Goal: Information Seeking & Learning: Learn about a topic

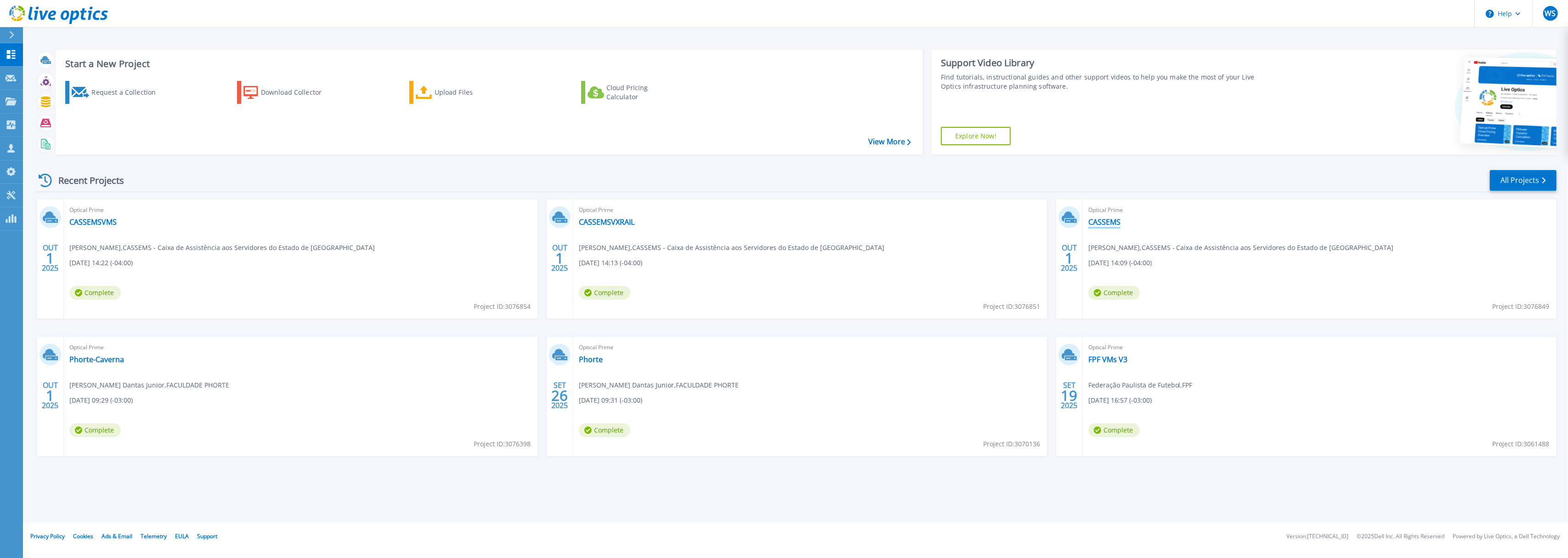
click at [1110, 223] on link "CASSEMS" at bounding box center [1104, 221] width 32 height 9
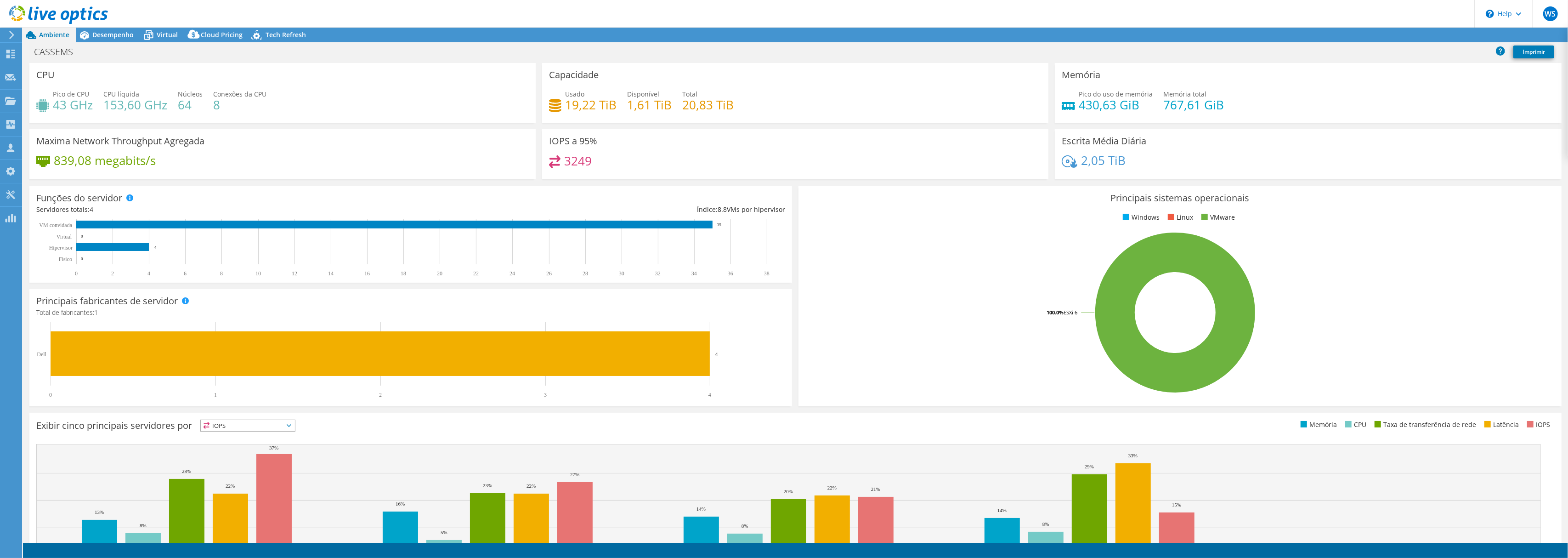
select select "USD"
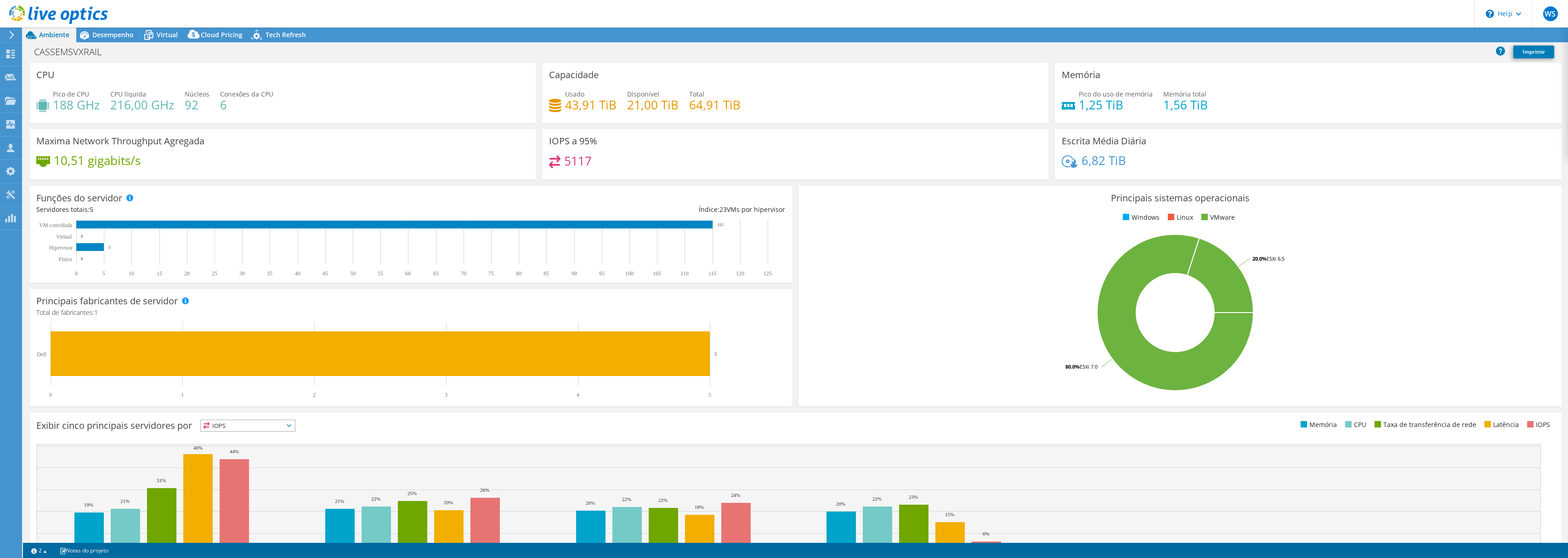
select select "USD"
radio input "true"
radio input "false"
click at [93, 49] on h1 "CASSEMSVXRAIL" at bounding box center [72, 52] width 86 height 10
click at [128, 35] on span "Desempenho" at bounding box center [112, 35] width 42 height 9
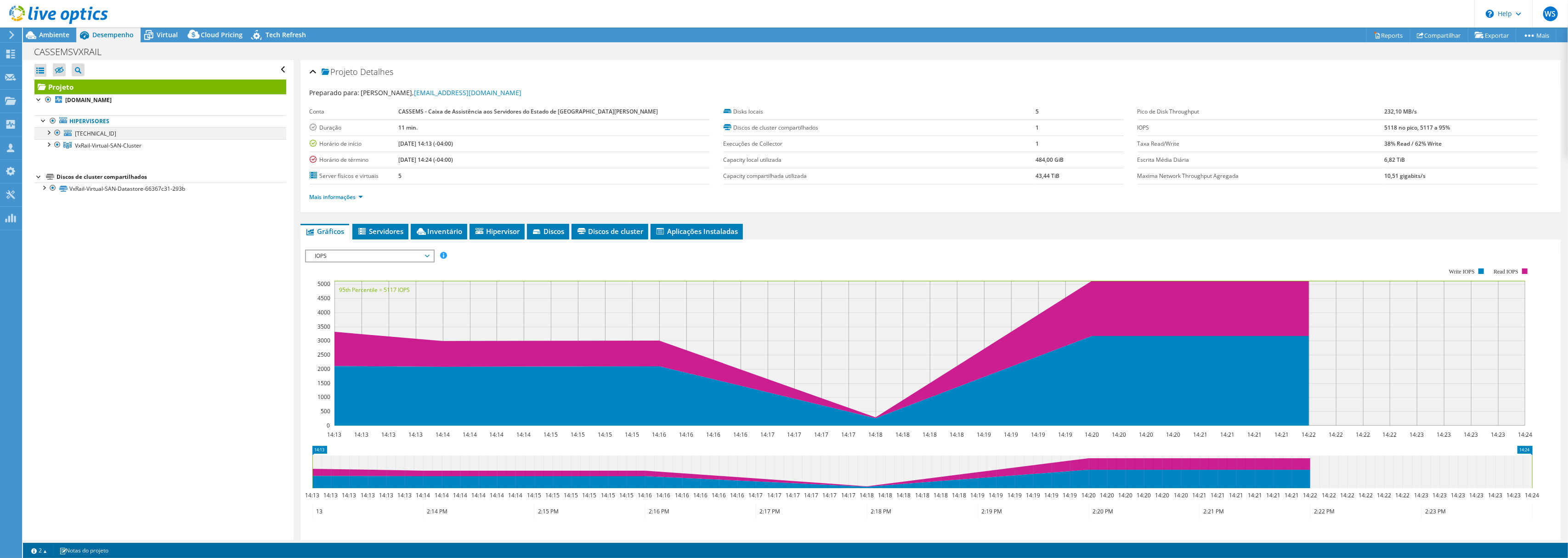
click at [49, 135] on div at bounding box center [48, 131] width 9 height 9
click at [50, 133] on div at bounding box center [48, 131] width 9 height 9
click at [48, 146] on div at bounding box center [48, 144] width 9 height 9
click at [59, 135] on div at bounding box center [57, 132] width 9 height 11
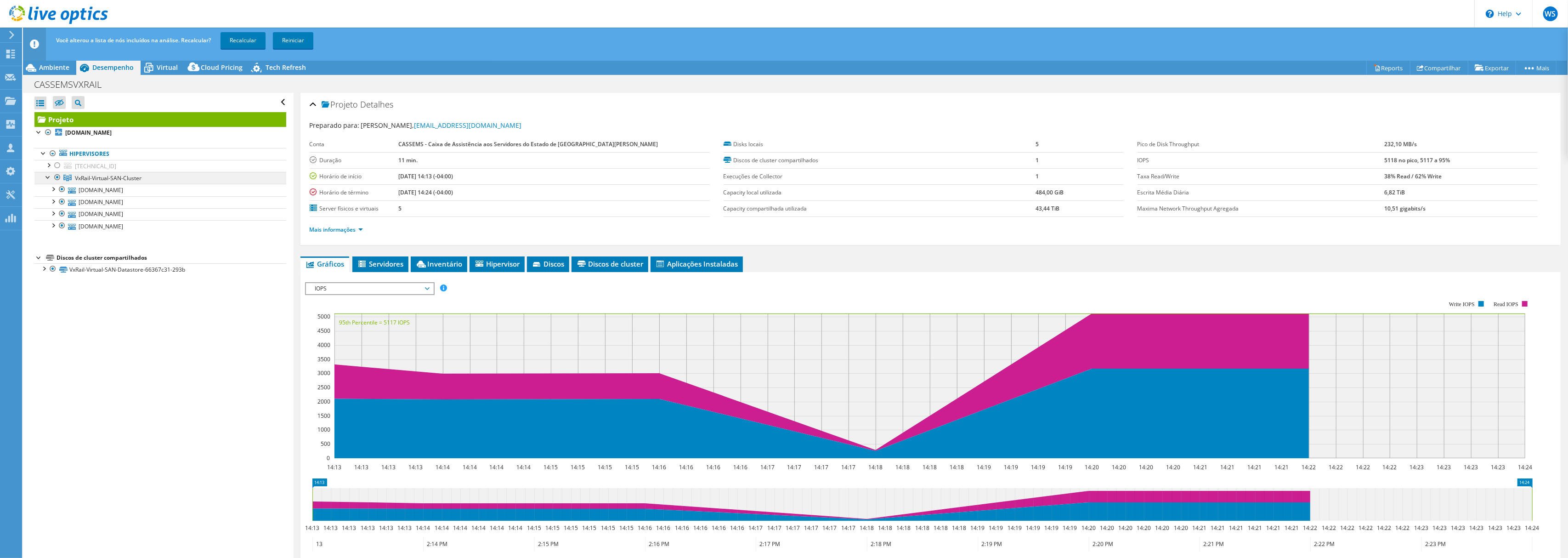
click at [103, 176] on span "VxRail-Virtual-SAN-Cluster" at bounding box center [108, 178] width 66 height 8
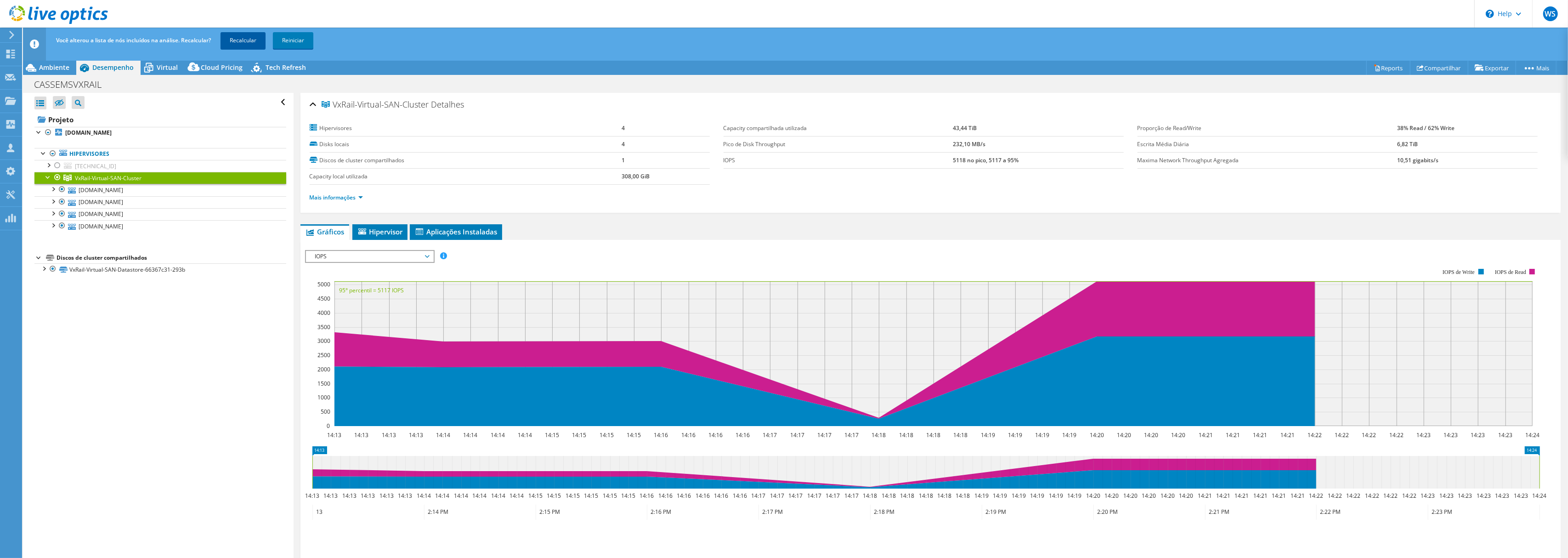
click at [251, 41] on link "Recalcular" at bounding box center [243, 40] width 45 height 16
click at [75, 83] on h1 "CASSEMSVXRAIL" at bounding box center [72, 84] width 86 height 10
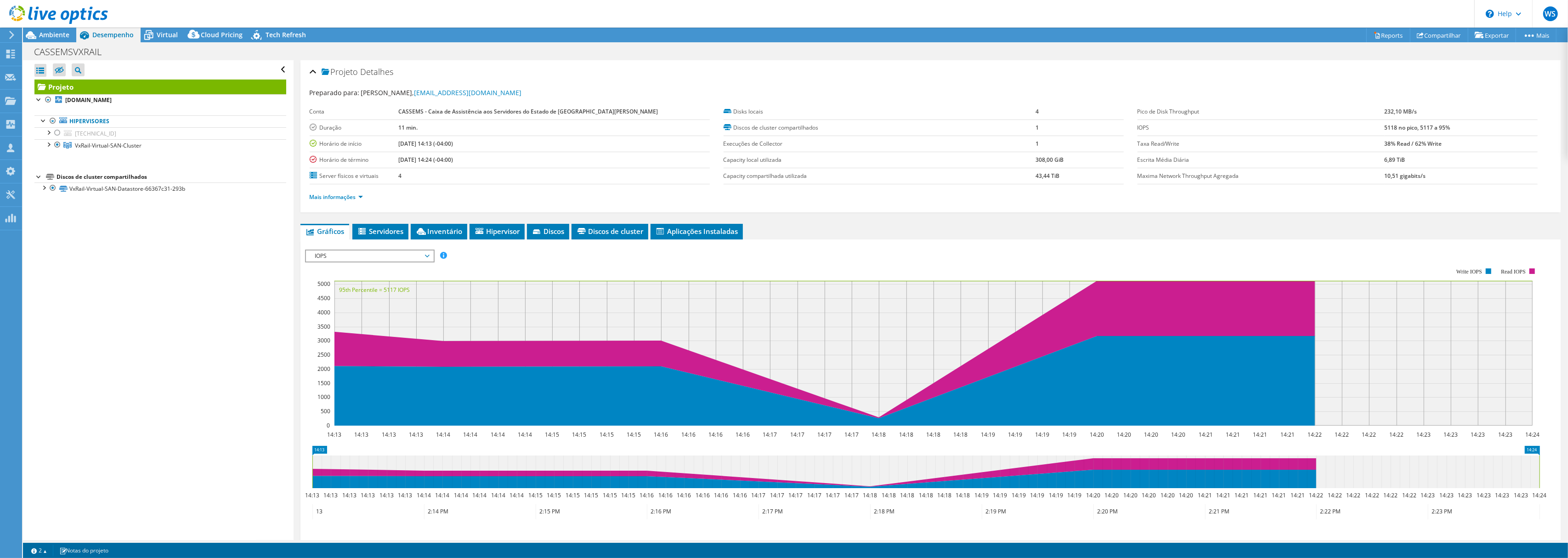
click at [214, 47] on div "CASSEMSVXRAIL Imprimir" at bounding box center [795, 52] width 1545 height 17
click at [57, 35] on span "Ambiente" at bounding box center [54, 35] width 31 height 9
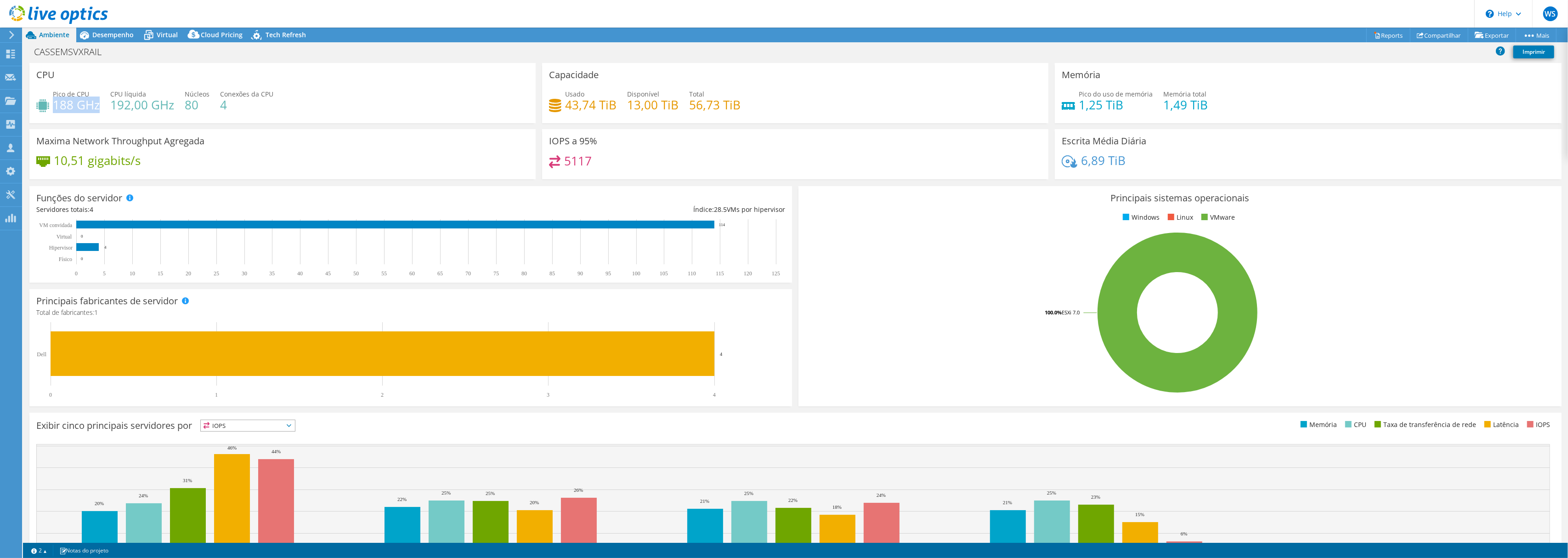
drag, startPoint x: 55, startPoint y: 101, endPoint x: 98, endPoint y: 105, distance: 43.2
click at [98, 105] on h4 "188 GHz" at bounding box center [76, 105] width 47 height 10
drag, startPoint x: 599, startPoint y: 156, endPoint x: 547, endPoint y: 155, distance: 52.0
click at [549, 155] on div "5117" at bounding box center [795, 164] width 492 height 20
click at [96, 52] on h1 "CASSEMSVXRAIL" at bounding box center [72, 52] width 86 height 10
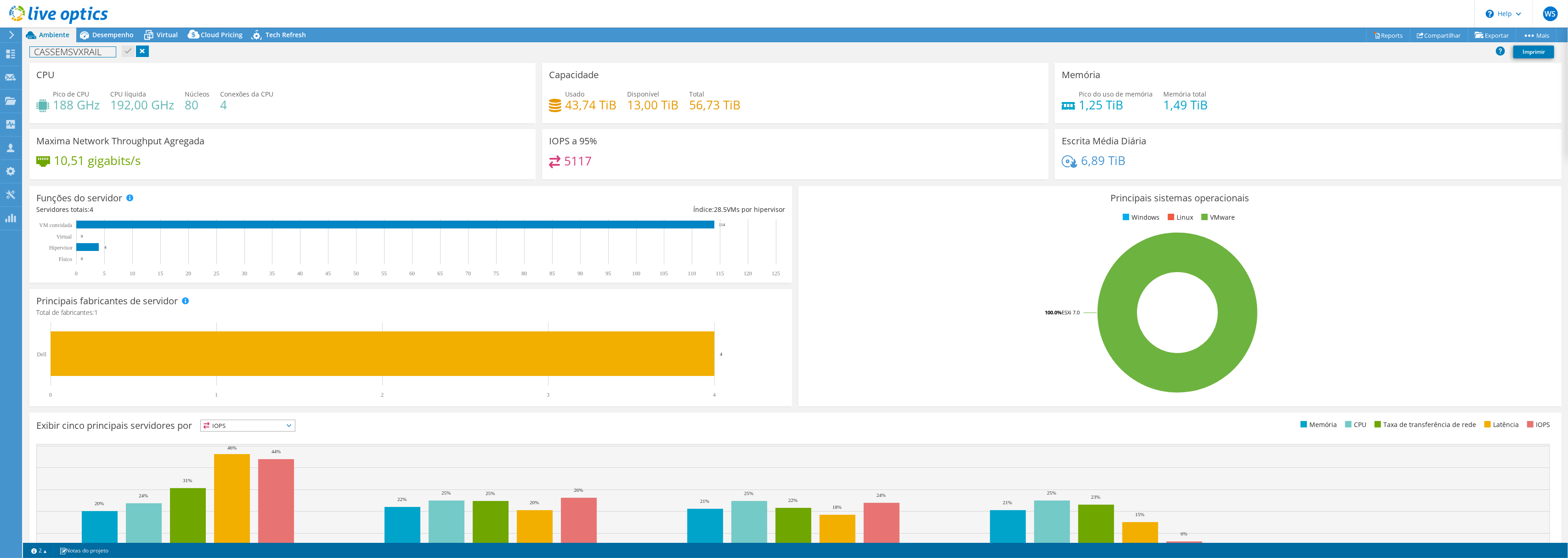
click at [100, 55] on h1 "CASSEMSVXRAIL" at bounding box center [72, 52] width 86 height 10
click at [151, 55] on link at bounding box center [151, 50] width 13 height 11
click at [98, 42] on div "Desempenho" at bounding box center [109, 34] width 65 height 14
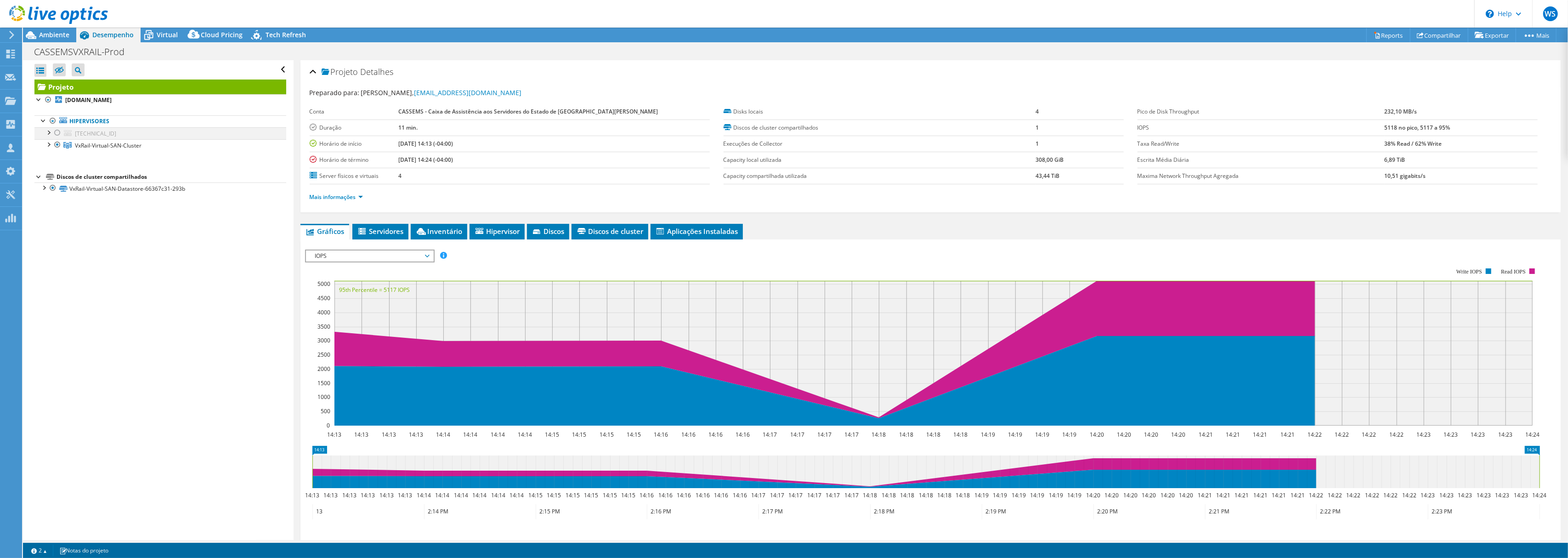
click at [48, 135] on div at bounding box center [48, 131] width 9 height 9
click at [48, 135] on div at bounding box center [48, 131] width 9 height 9
click at [42, 122] on div at bounding box center [43, 119] width 9 height 9
click at [49, 147] on div at bounding box center [48, 144] width 9 height 9
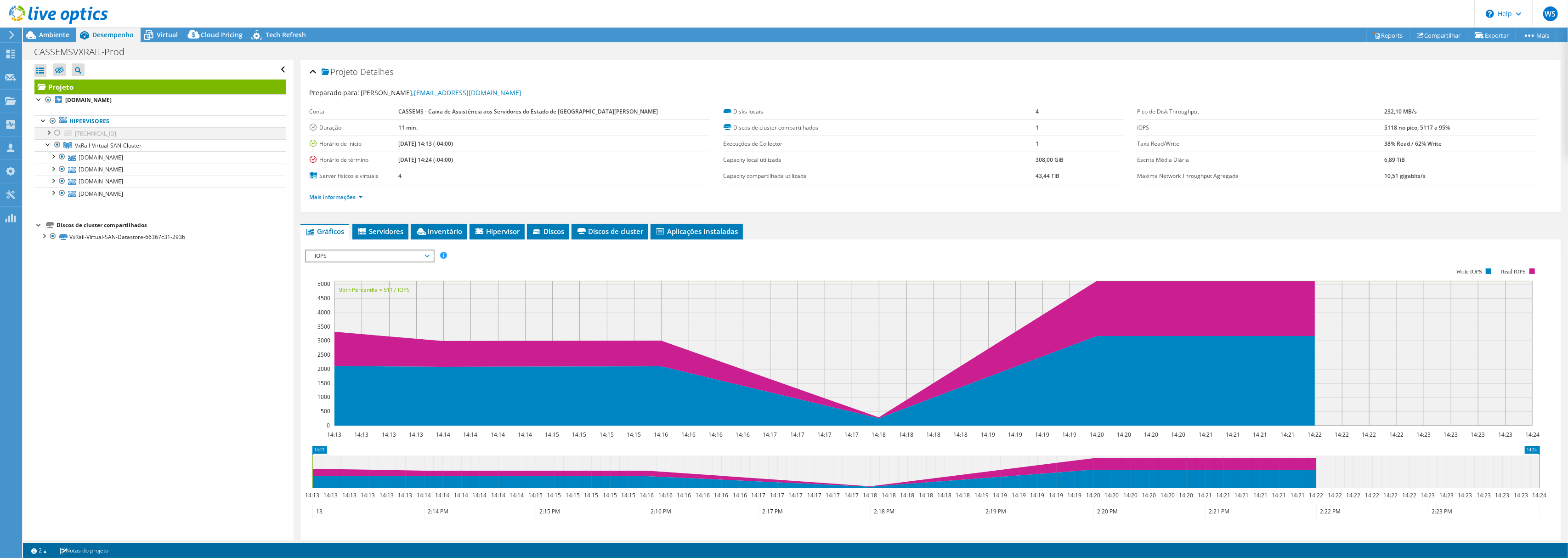
click at [48, 136] on div at bounding box center [48, 131] width 9 height 9
click at [44, 240] on div at bounding box center [43, 235] width 9 height 9
click at [50, 135] on div at bounding box center [48, 131] width 9 height 9
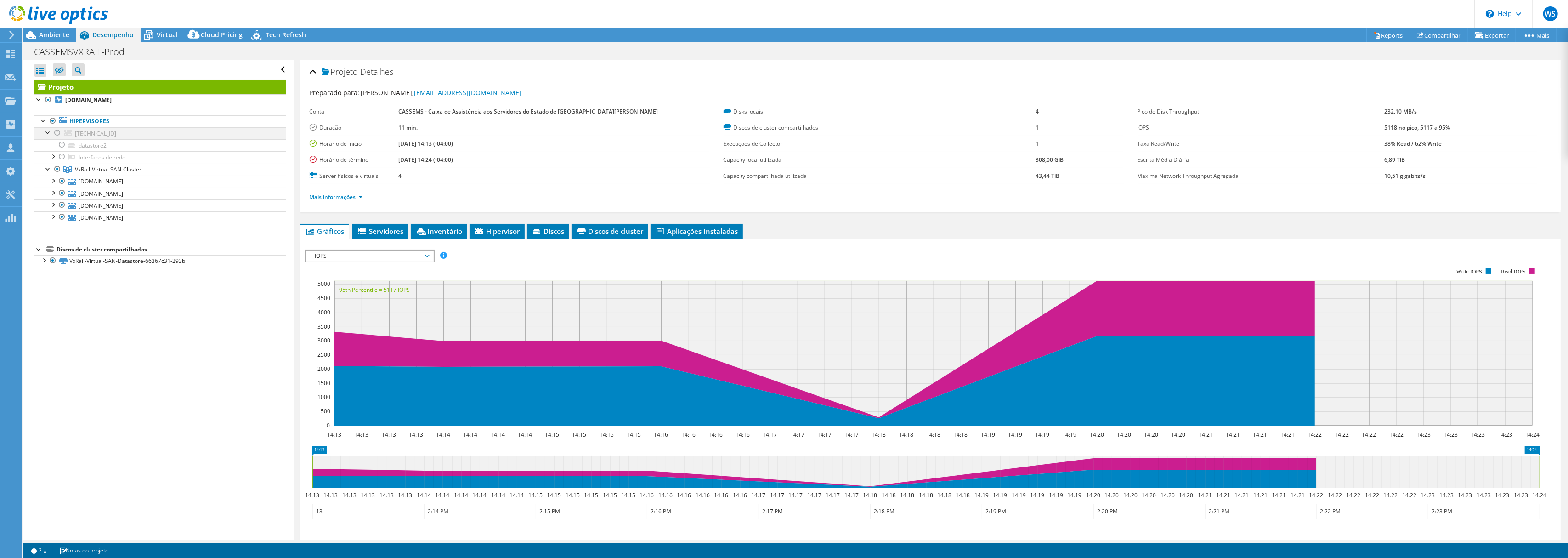
click at [50, 135] on div at bounding box center [48, 131] width 9 height 9
click at [52, 133] on div at bounding box center [48, 131] width 9 height 9
click at [50, 36] on span "Ambiente" at bounding box center [54, 35] width 31 height 9
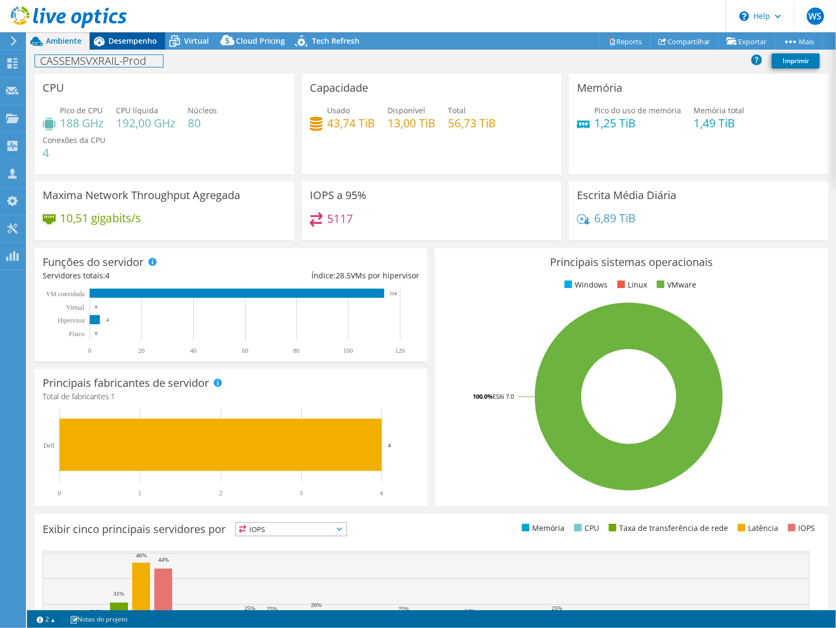
click at [130, 51] on div "CASSEMSVXRAIL-Prod Imprimir" at bounding box center [431, 61] width 809 height 20
click at [131, 48] on div "Desempenho" at bounding box center [128, 40] width 76 height 17
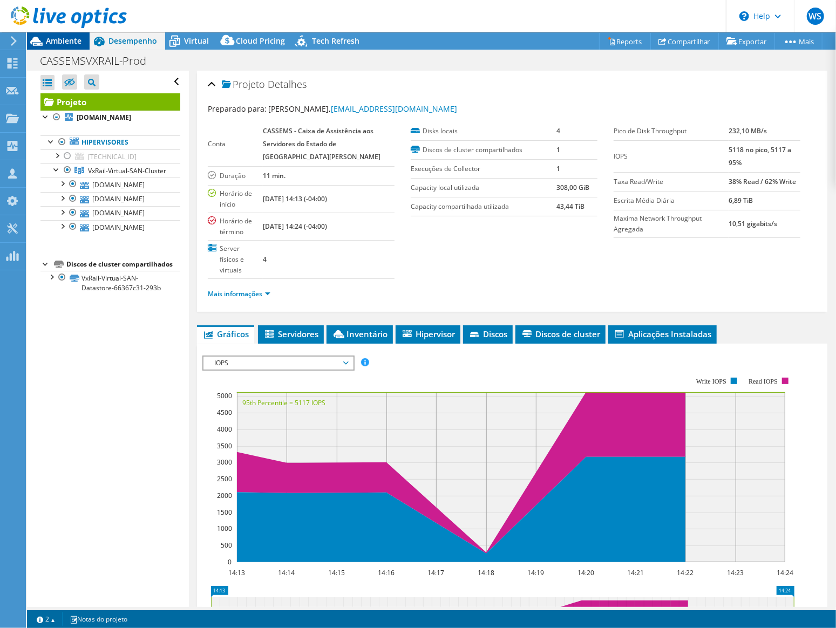
click at [77, 44] on span "Ambiente" at bounding box center [64, 41] width 36 height 10
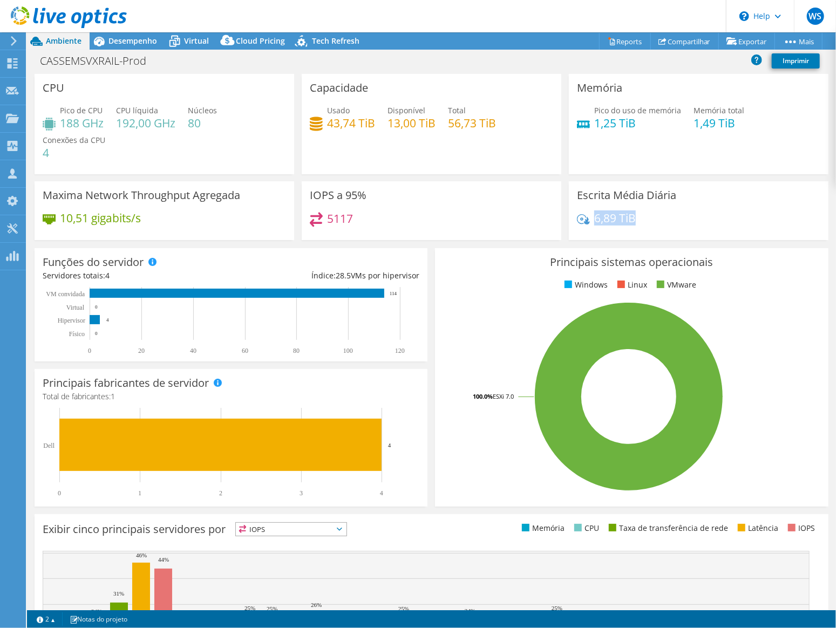
drag, startPoint x: 588, startPoint y: 221, endPoint x: 635, endPoint y: 223, distance: 47.0
click at [635, 223] on div "6,89 TiB" at bounding box center [698, 223] width 243 height 23
drag, startPoint x: 365, startPoint y: 219, endPoint x: 326, endPoint y: 219, distance: 38.9
click at [324, 218] on div "5117" at bounding box center [431, 223] width 243 height 23
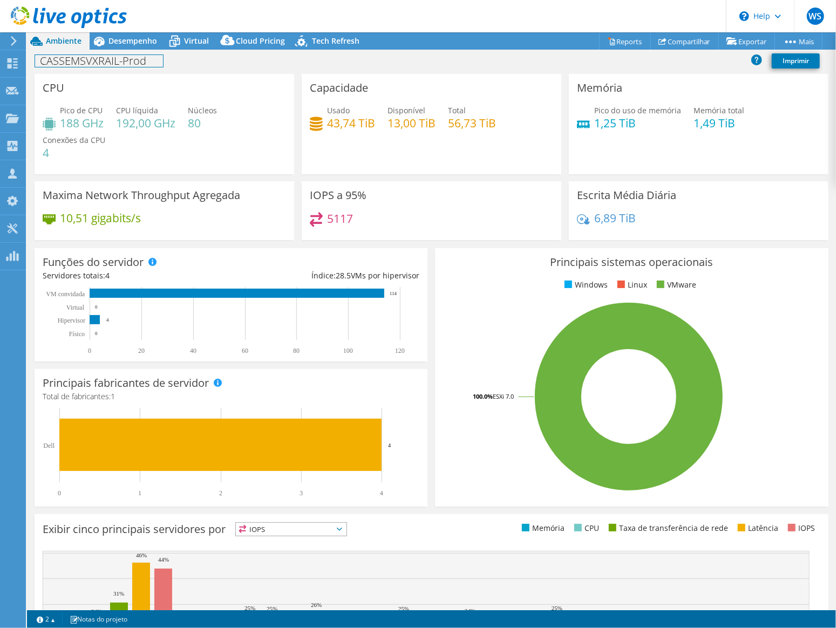
click at [134, 53] on div "CASSEMSVXRAIL-Prod Imprimir" at bounding box center [431, 61] width 809 height 20
click at [134, 46] on div "Desempenho" at bounding box center [128, 40] width 76 height 17
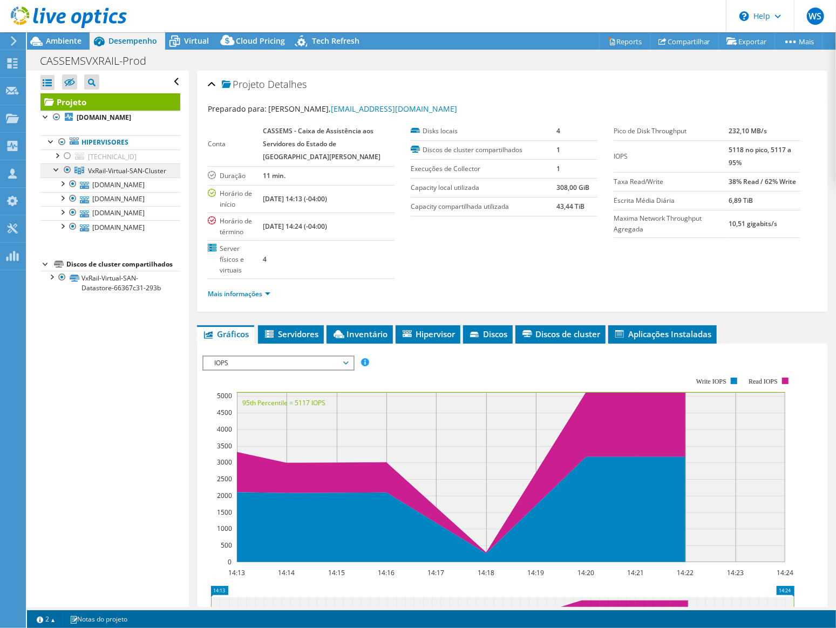
click at [96, 175] on span "VxRail-Virtual-SAN-Cluster" at bounding box center [127, 170] width 78 height 9
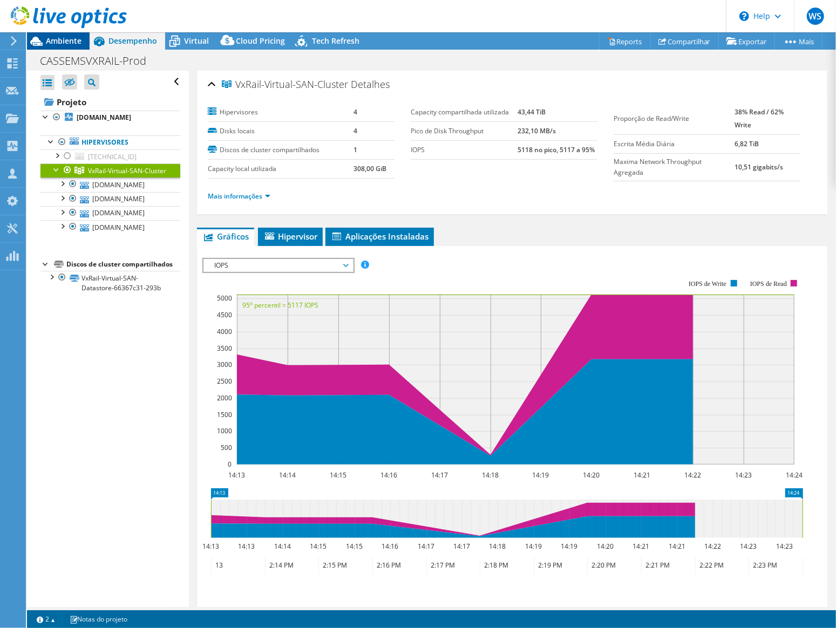
drag, startPoint x: 50, startPoint y: 42, endPoint x: 58, endPoint y: 42, distance: 8.1
click at [50, 42] on span "Ambiente" at bounding box center [64, 41] width 36 height 10
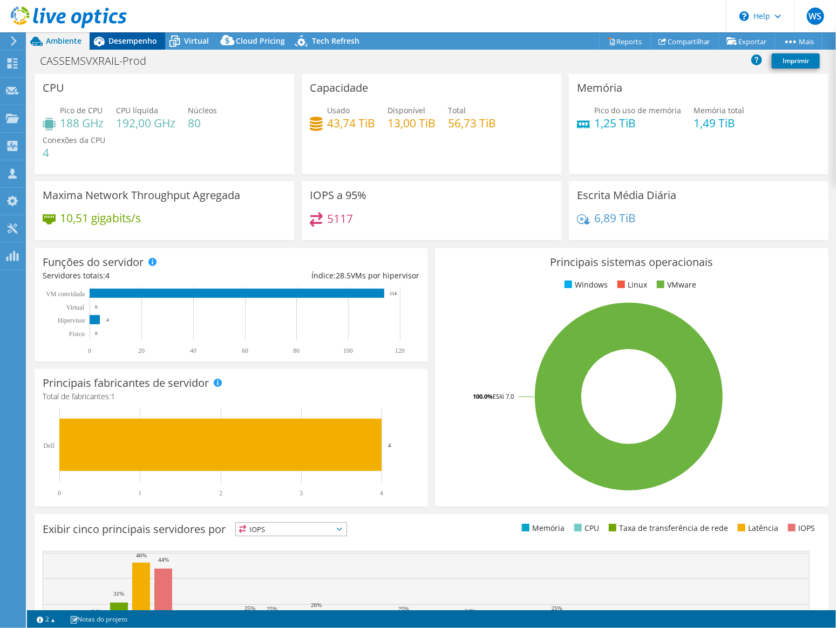
click at [130, 42] on span "Desempenho" at bounding box center [132, 41] width 49 height 10
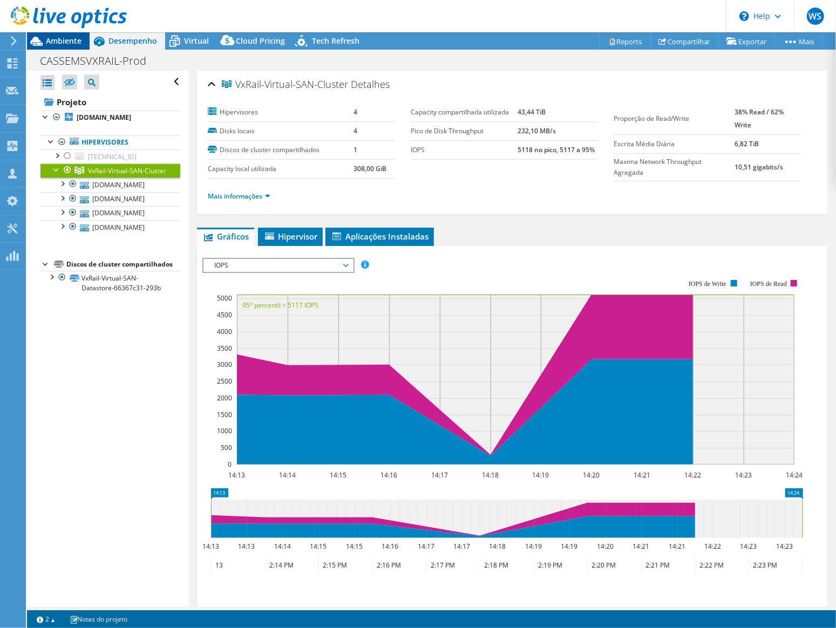
click at [72, 37] on span "Ambiente" at bounding box center [64, 41] width 36 height 10
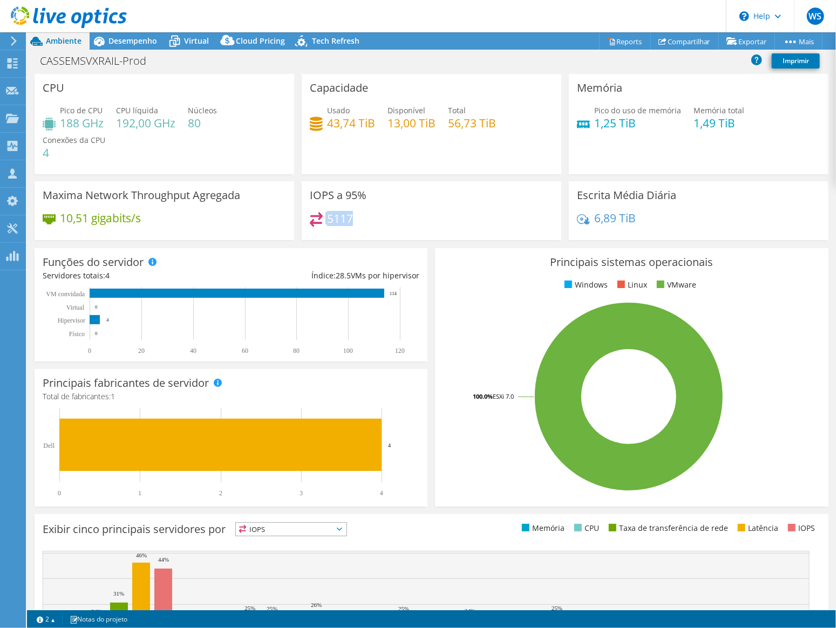
drag, startPoint x: 374, startPoint y: 217, endPoint x: 305, endPoint y: 221, distance: 69.2
click at [305, 221] on div "IOPS a 95% 5117" at bounding box center [432, 210] width 260 height 59
drag, startPoint x: 380, startPoint y: 224, endPoint x: 374, endPoint y: 221, distance: 6.3
click at [379, 224] on div "5117" at bounding box center [431, 223] width 243 height 23
drag, startPoint x: 371, startPoint y: 217, endPoint x: 326, endPoint y: 217, distance: 44.8
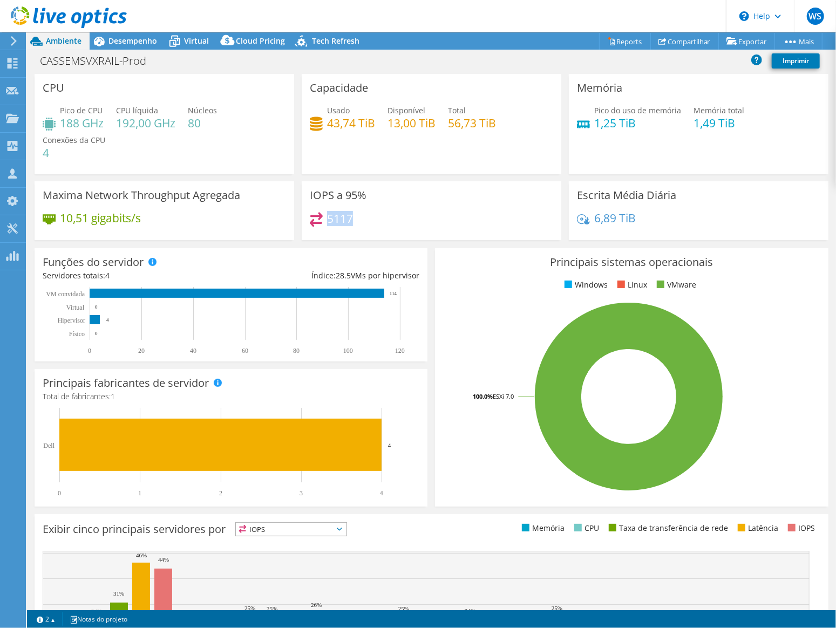
click at [326, 217] on div "5117" at bounding box center [431, 223] width 243 height 23
click at [359, 223] on div "5117" at bounding box center [431, 223] width 243 height 23
drag, startPoint x: 363, startPoint y: 221, endPoint x: 316, endPoint y: 215, distance: 47.9
click at [316, 215] on div "5117" at bounding box center [431, 223] width 243 height 23
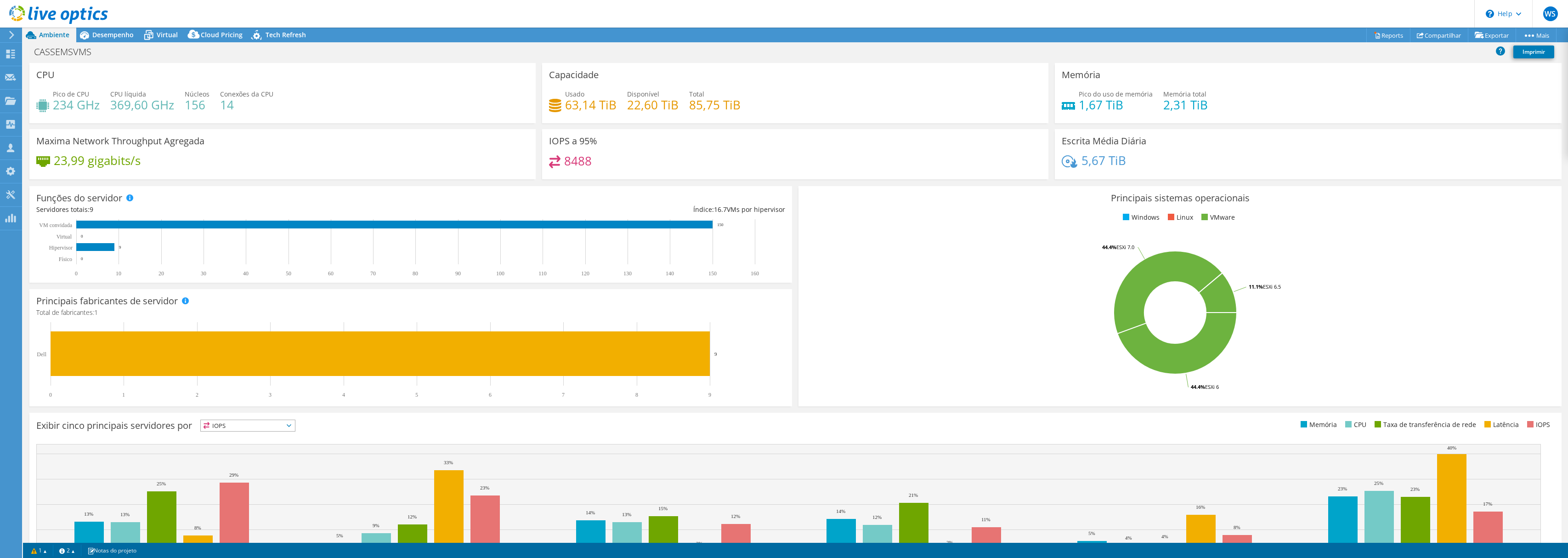
select select "USD"
click at [90, 52] on h1 "CASSEMSVMS" at bounding box center [67, 52] width 76 height 10
click at [113, 32] on span "Desempenho" at bounding box center [112, 35] width 42 height 9
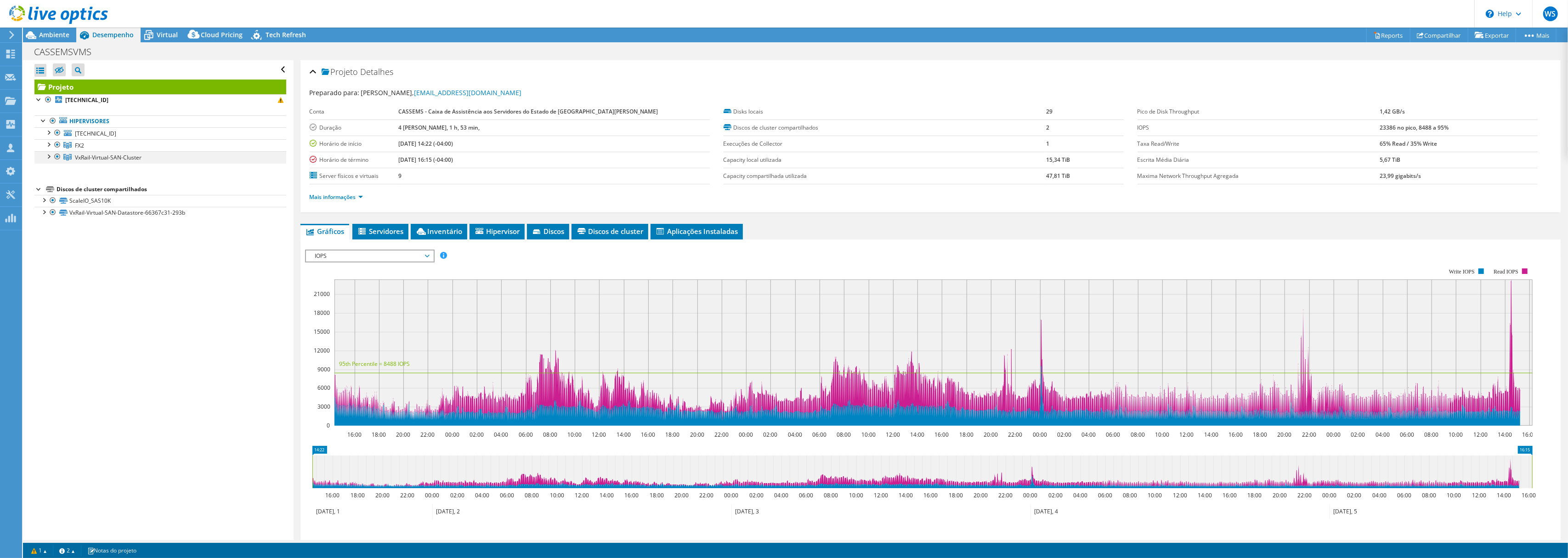
click at [49, 158] on div at bounding box center [48, 156] width 9 height 9
click at [50, 144] on div at bounding box center [48, 144] width 9 height 9
click at [85, 149] on link "FX2" at bounding box center [160, 146] width 252 height 12
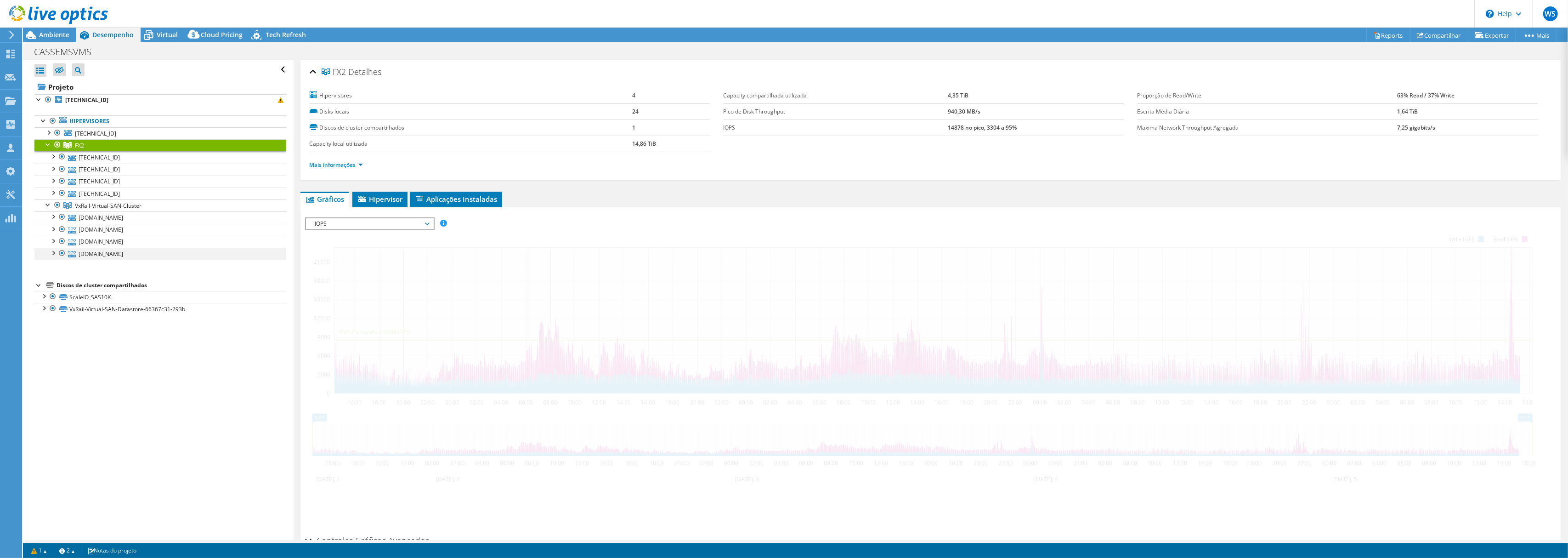
click at [56, 205] on div at bounding box center [57, 204] width 9 height 11
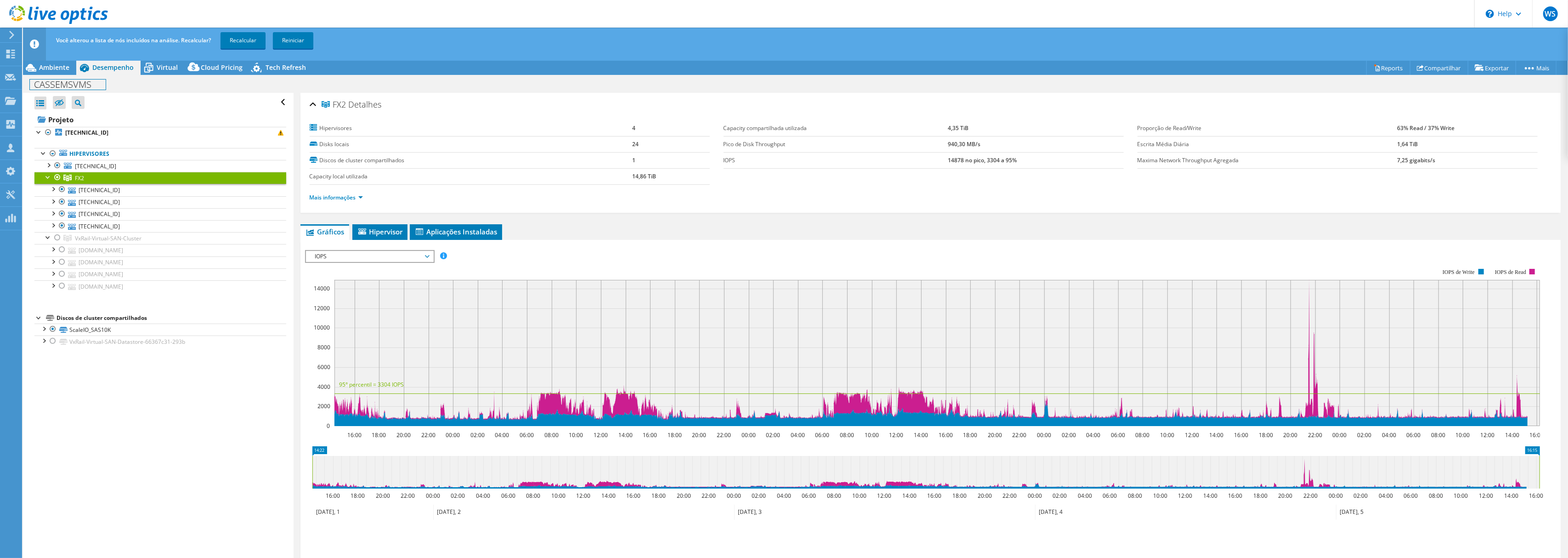
click at [74, 83] on h1 "CASSEMSVMS" at bounding box center [67, 84] width 76 height 10
click at [111, 83] on link at bounding box center [114, 83] width 13 height 11
click at [231, 44] on link "Recalcular" at bounding box center [243, 40] width 45 height 16
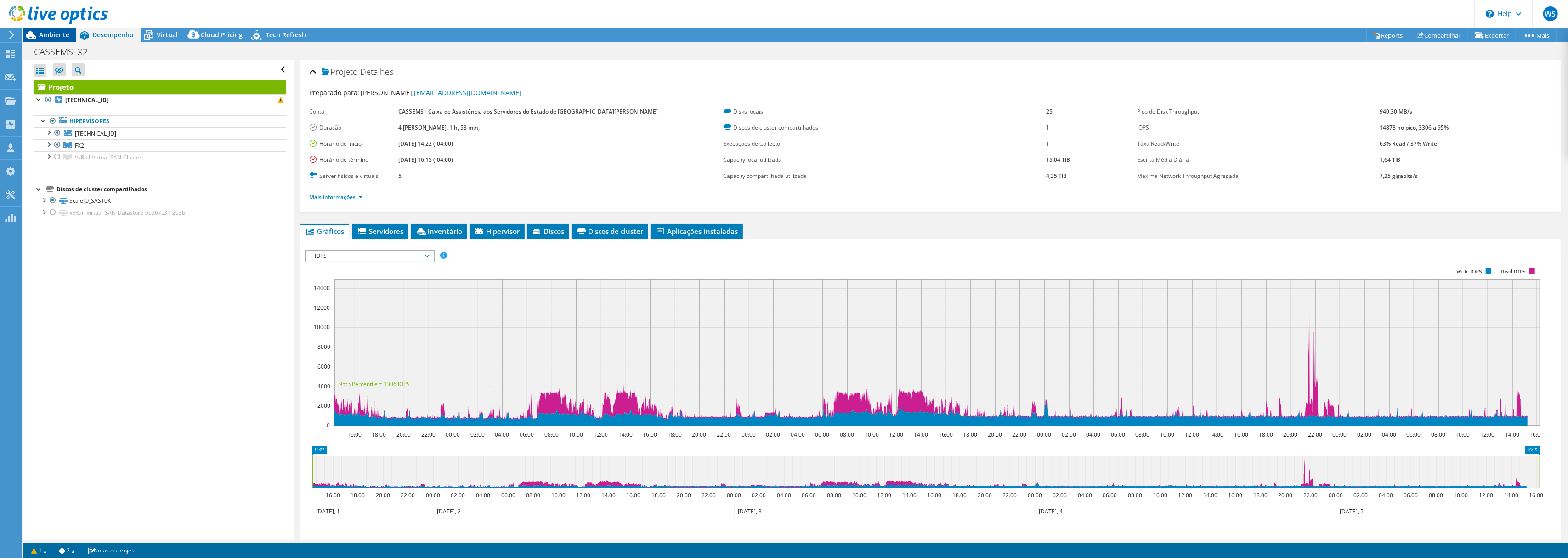
click at [49, 36] on span "Ambiente" at bounding box center [54, 35] width 31 height 9
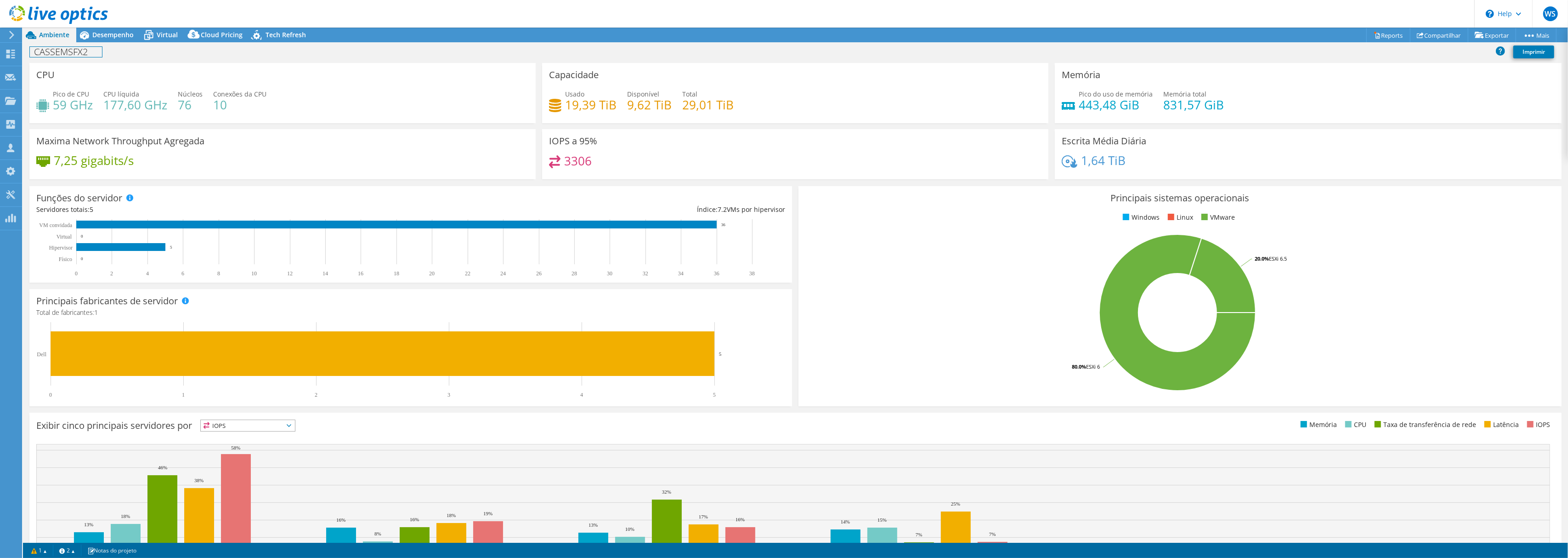
click at [75, 51] on h1 "CASSEMSFX2" at bounding box center [66, 52] width 72 height 10
click at [92, 52] on h1 "CASSEMSFX2" at bounding box center [66, 52] width 72 height 10
click at [152, 49] on link at bounding box center [155, 50] width 13 height 11
click at [98, 37] on span "Desempenho" at bounding box center [112, 35] width 42 height 9
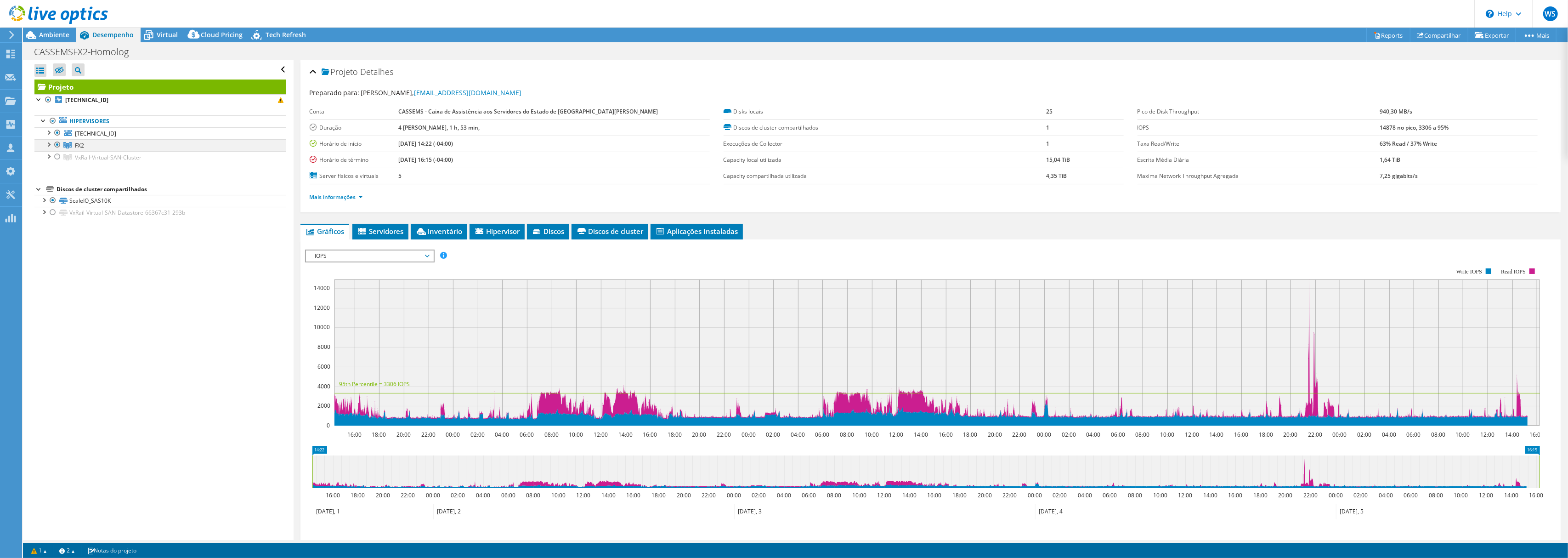
click at [50, 147] on div at bounding box center [48, 144] width 9 height 9
click at [49, 133] on div at bounding box center [48, 131] width 9 height 9
click at [47, 135] on div at bounding box center [48, 131] width 9 height 9
click at [46, 119] on div at bounding box center [43, 119] width 9 height 9
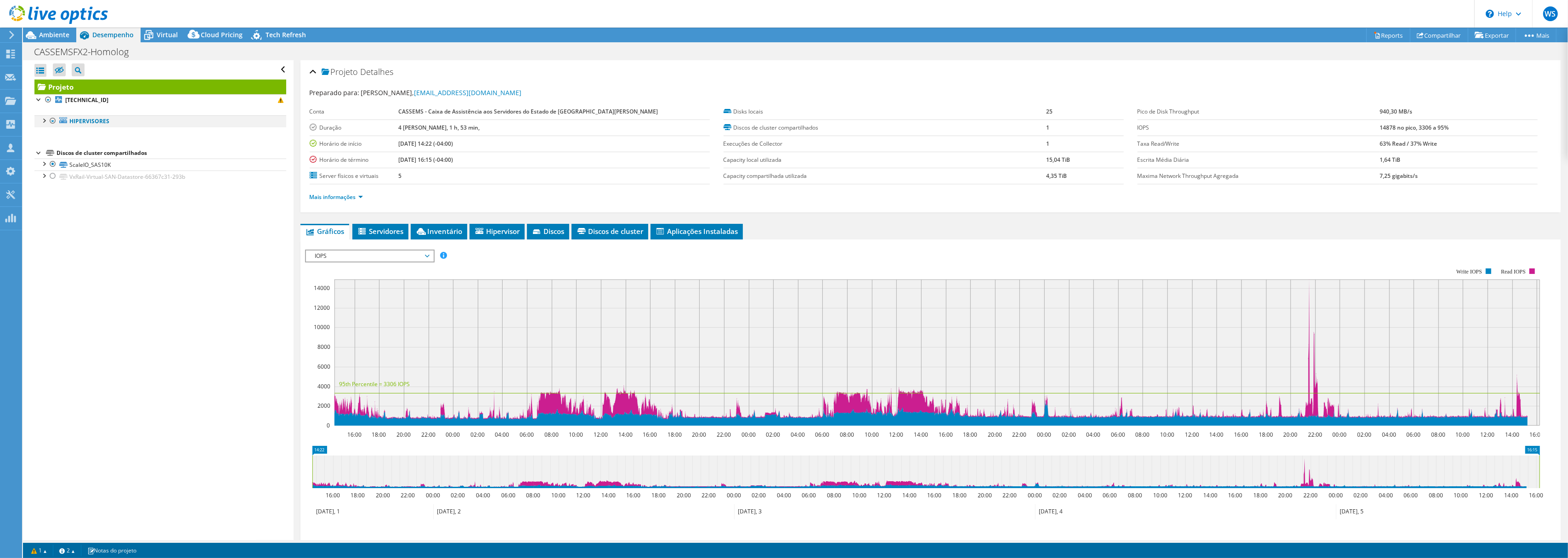
click at [46, 119] on div at bounding box center [43, 119] width 9 height 9
click at [48, 147] on div at bounding box center [48, 144] width 9 height 9
click at [55, 135] on div at bounding box center [57, 132] width 9 height 11
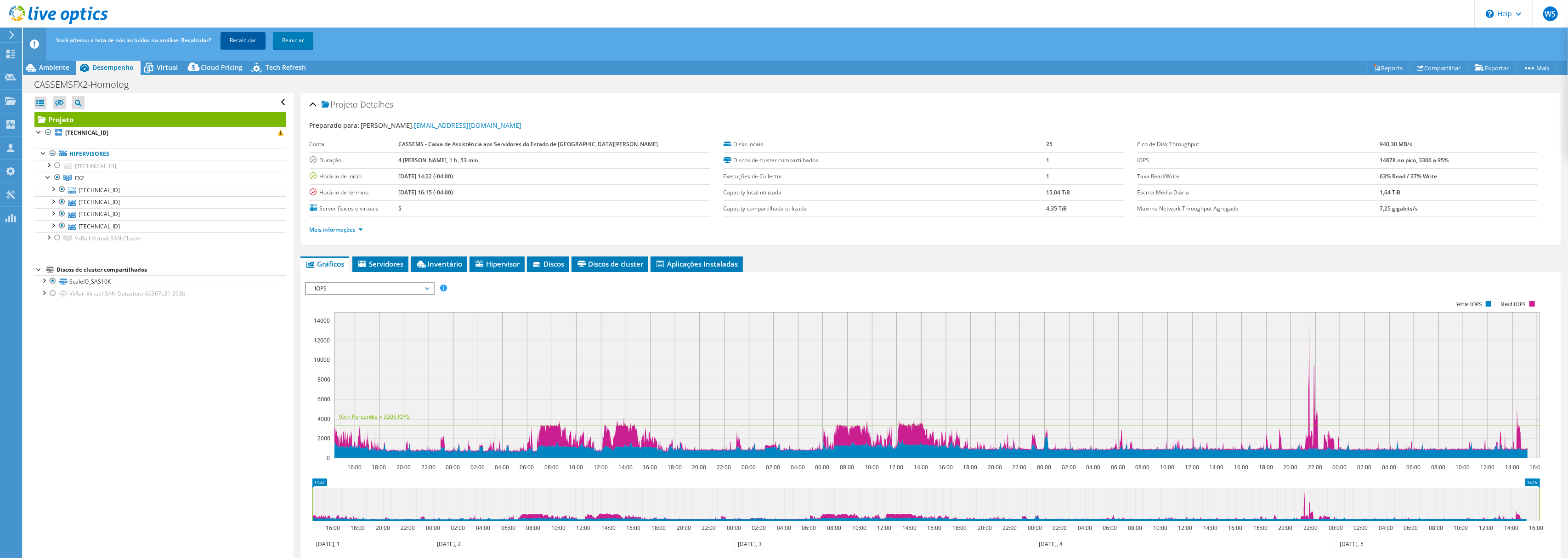
click at [236, 43] on link "Recalcular" at bounding box center [243, 40] width 45 height 16
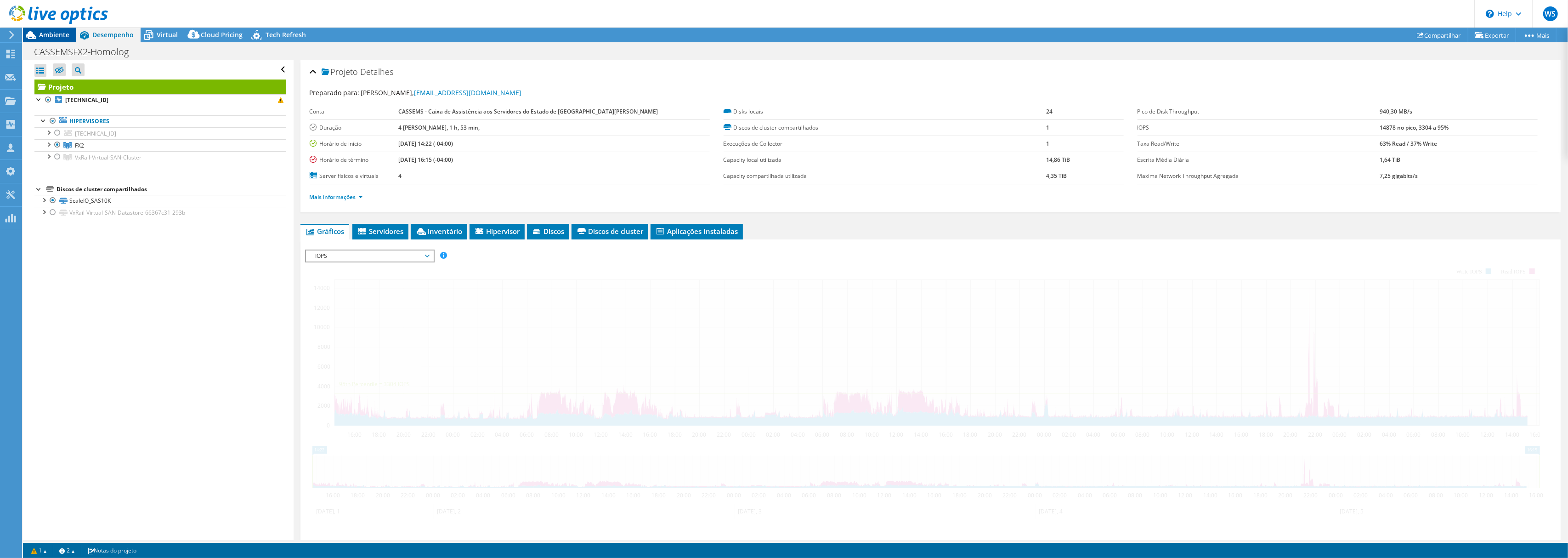
click at [45, 36] on span "Ambiente" at bounding box center [54, 35] width 31 height 9
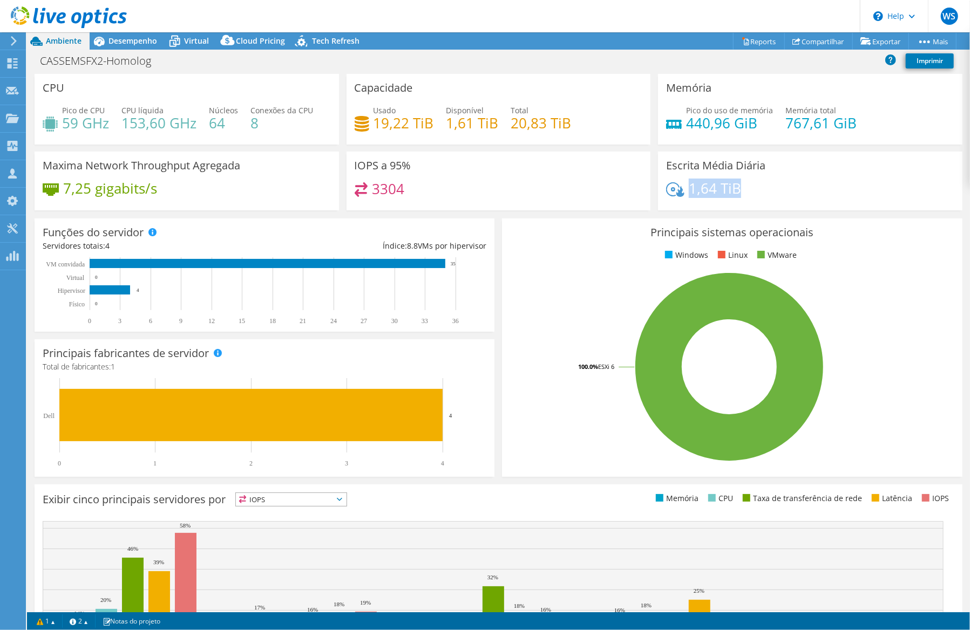
drag, startPoint x: 733, startPoint y: 192, endPoint x: 682, endPoint y: 185, distance: 51.3
click at [689, 185] on h4 "1,64 TiB" at bounding box center [715, 188] width 52 height 12
drag, startPoint x: 810, startPoint y: 154, endPoint x: 805, endPoint y: 156, distance: 5.8
click at [810, 154] on div "Escrita Média Diária 1,64 TiB" at bounding box center [810, 181] width 304 height 59
drag, startPoint x: 754, startPoint y: 186, endPoint x: 950, endPoint y: 178, distance: 196.1
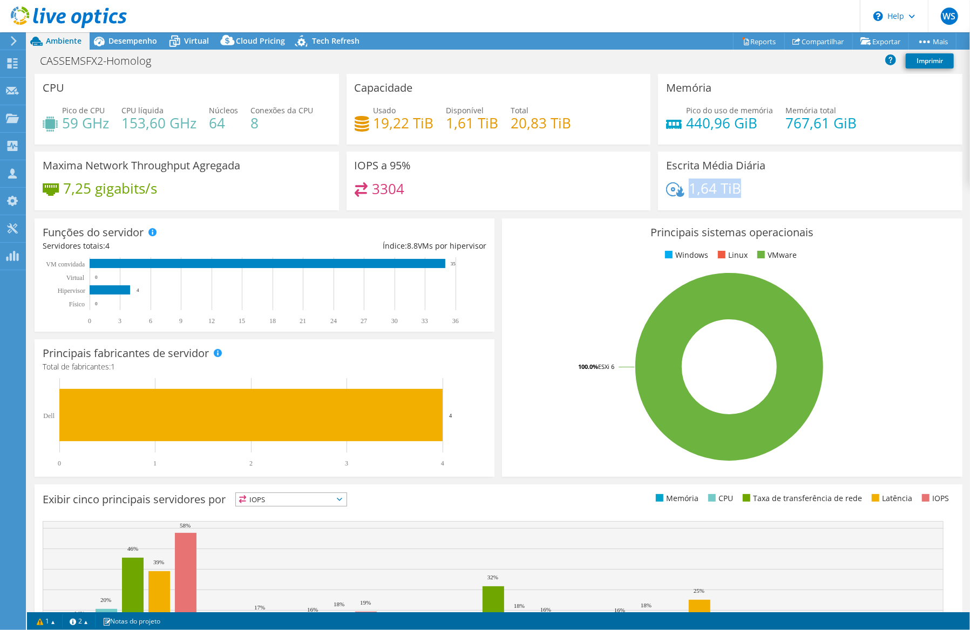
click at [684, 188] on div "1,64 TiB" at bounding box center [810, 193] width 288 height 23
click at [767, 144] on div "Memória Pico do uso de memória 440,96 GiB Memória total 767,61 GiB" at bounding box center [810, 109] width 304 height 71
drag, startPoint x: 119, startPoint y: 46, endPoint x: 310, endPoint y: 115, distance: 203.1
click at [119, 45] on div "Desempenho" at bounding box center [128, 40] width 76 height 17
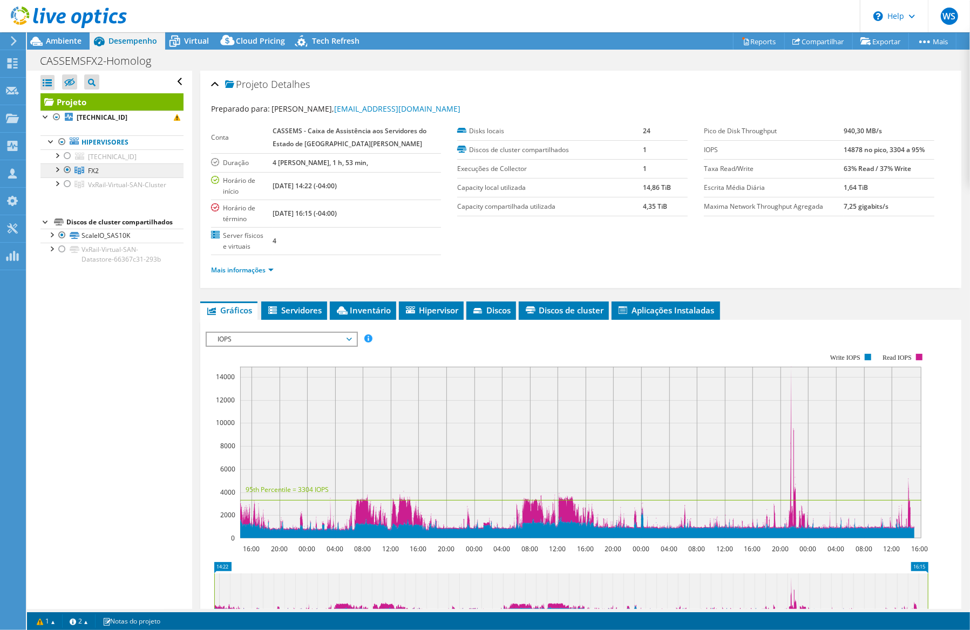
click at [97, 172] on span "FX2" at bounding box center [93, 170] width 11 height 9
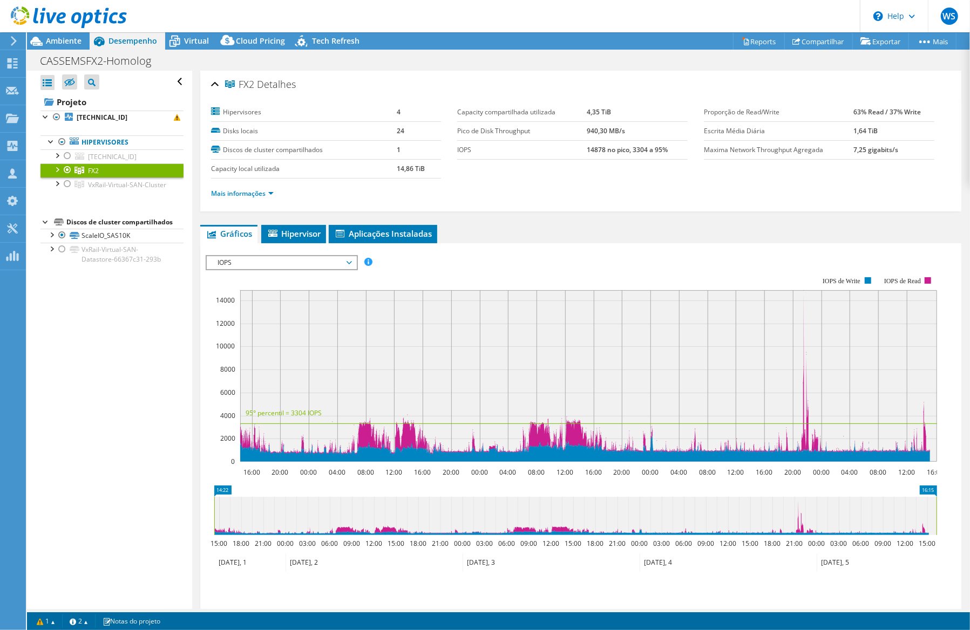
click at [251, 255] on div "IOPS Disk Throughput Tamanho de E/S Latência Profundidade da fila Porcentagem d…" at bounding box center [581, 437] width 750 height 374
click at [255, 260] on span "IOPS" at bounding box center [281, 262] width 139 height 13
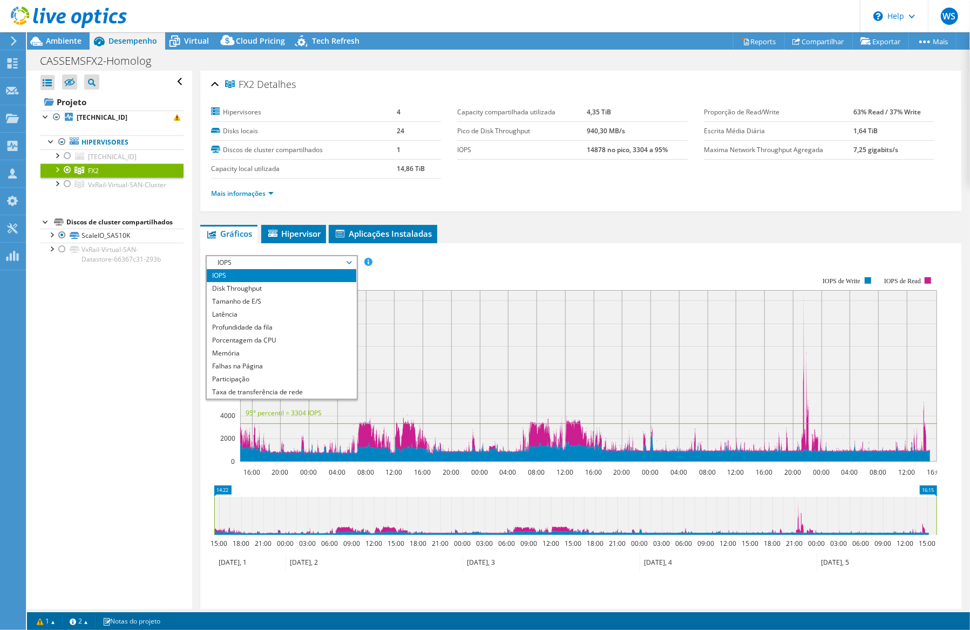
click at [244, 277] on li "IOPS" at bounding box center [281, 275] width 149 height 13
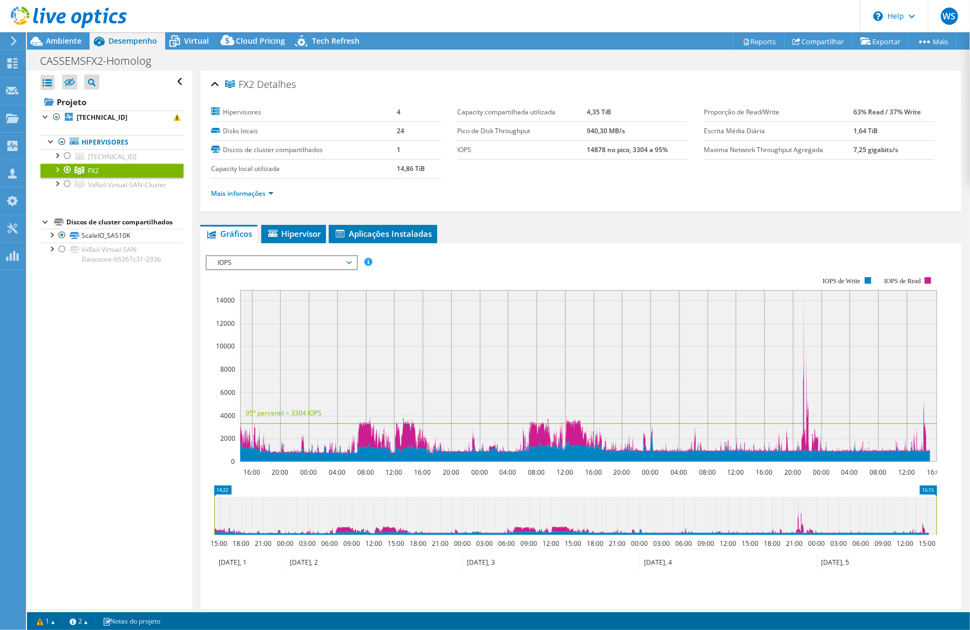
click at [72, 36] on div at bounding box center [63, 18] width 127 height 36
click at [71, 39] on span "Ambiente" at bounding box center [64, 41] width 36 height 10
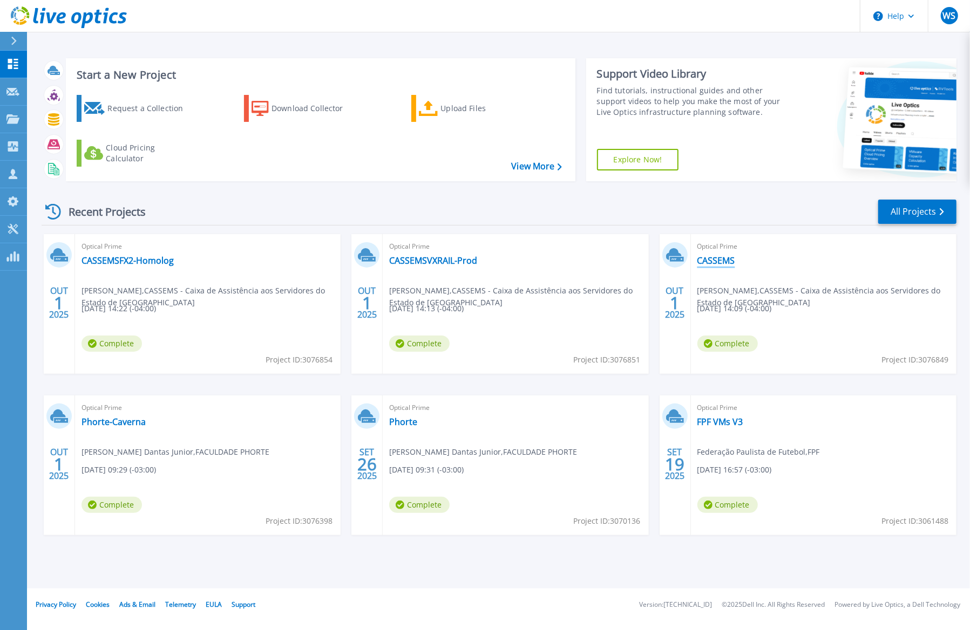
click at [724, 257] on link "CASSEMS" at bounding box center [716, 260] width 38 height 11
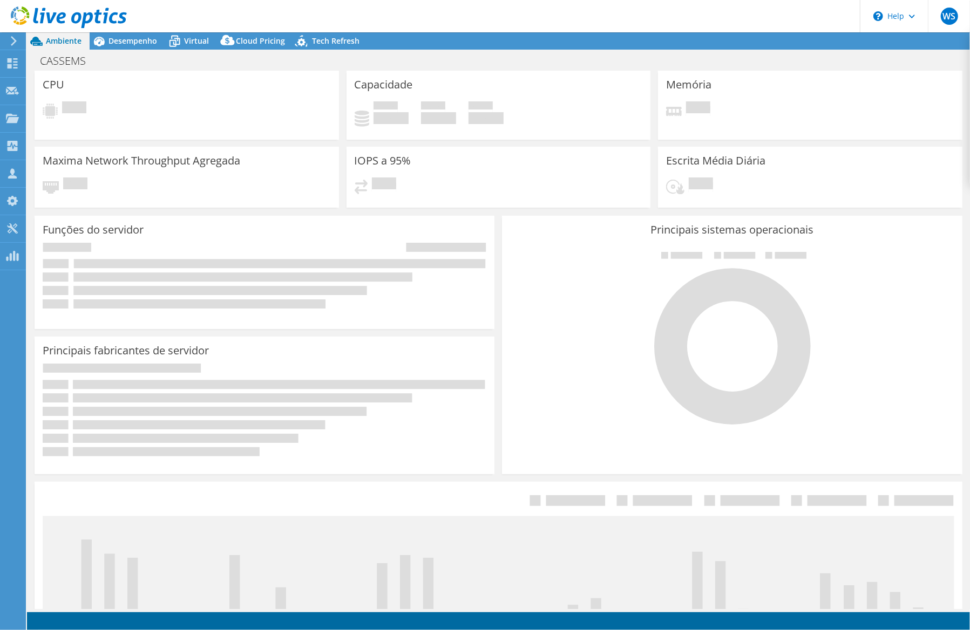
select select "USD"
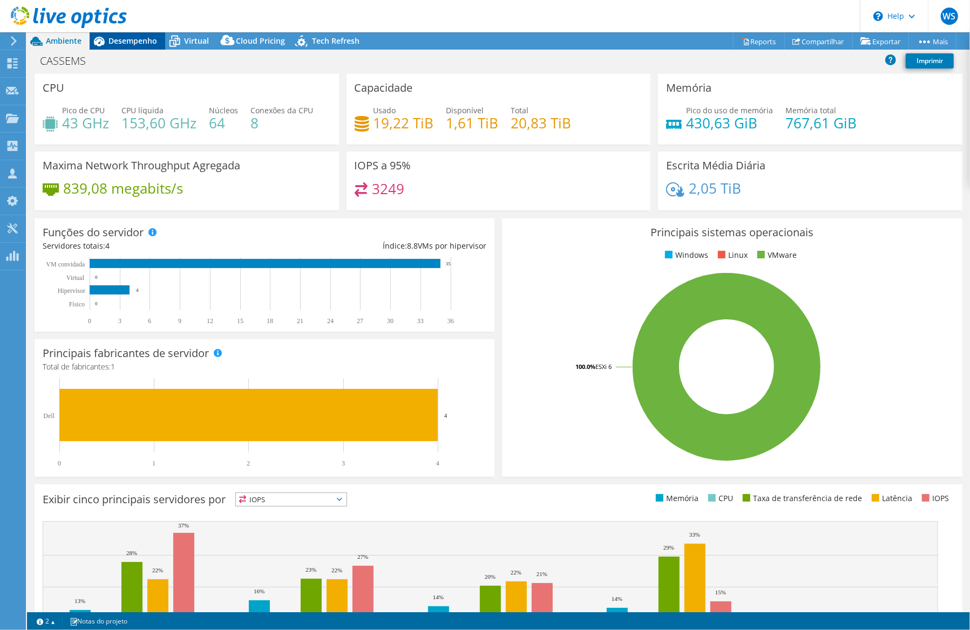
click at [151, 43] on span "Desempenho" at bounding box center [132, 41] width 49 height 10
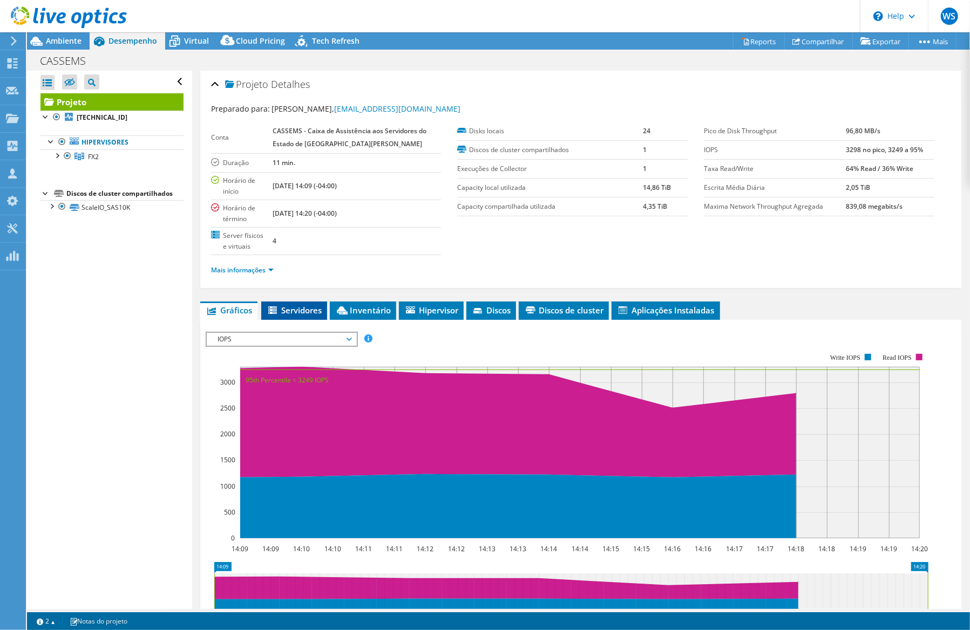
click at [300, 305] on span "Servidores" at bounding box center [294, 310] width 55 height 11
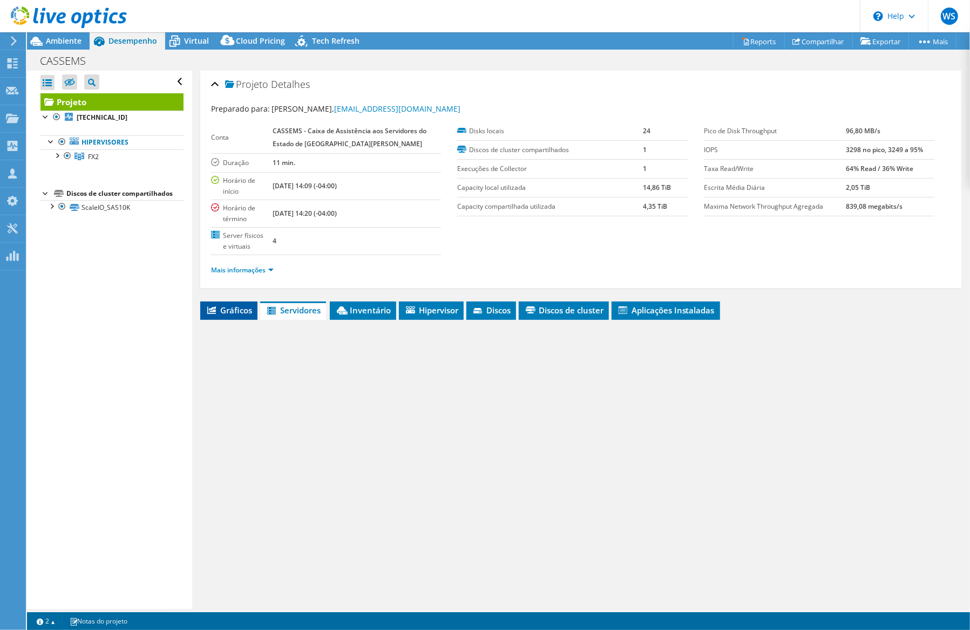
click at [244, 305] on span "Gráficos" at bounding box center [229, 310] width 46 height 11
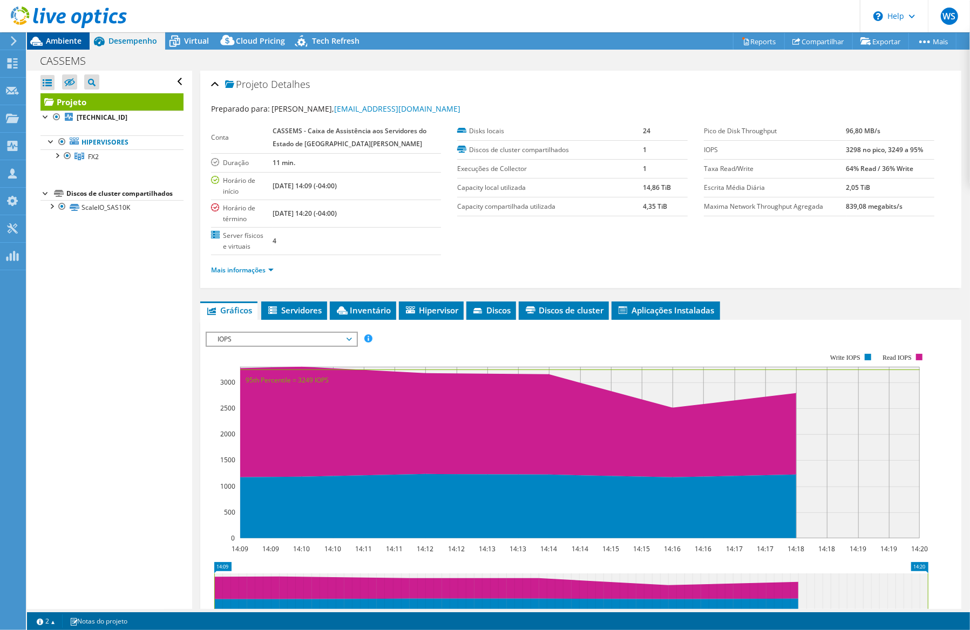
click at [67, 38] on span "Ambiente" at bounding box center [64, 41] width 36 height 10
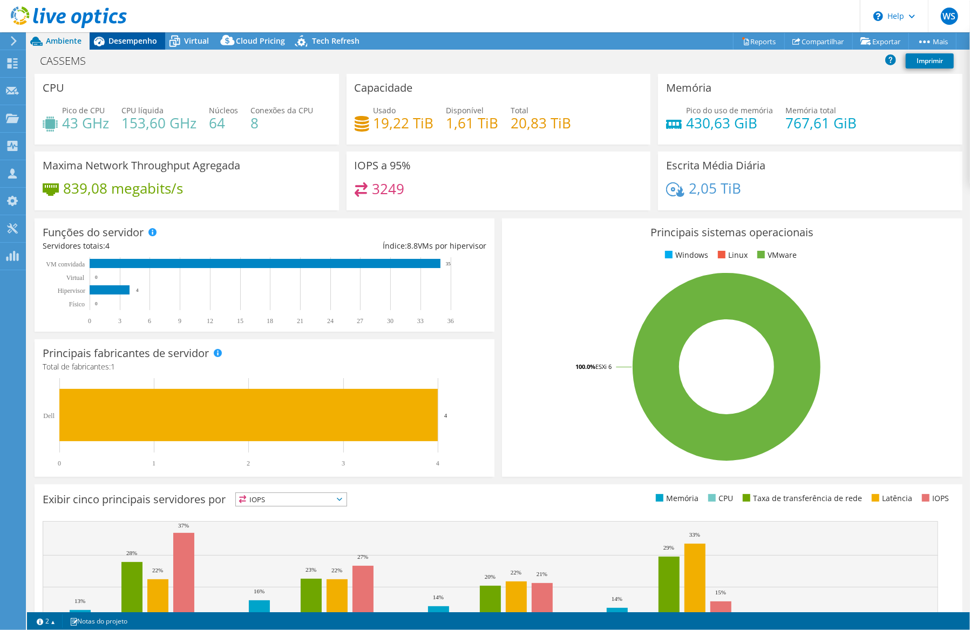
click at [134, 39] on span "Desempenho" at bounding box center [132, 41] width 49 height 10
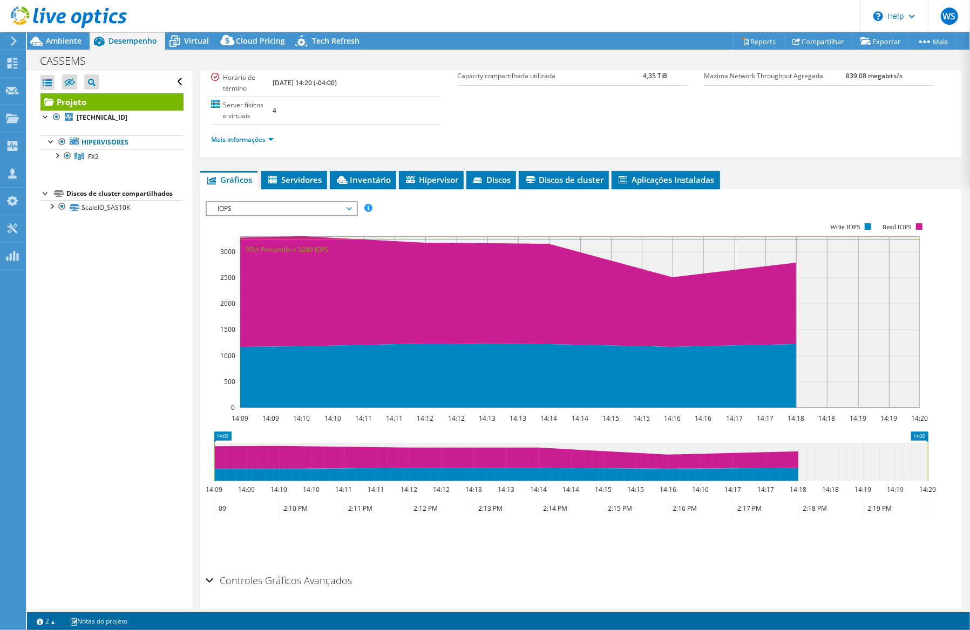
scroll to position [158, 0]
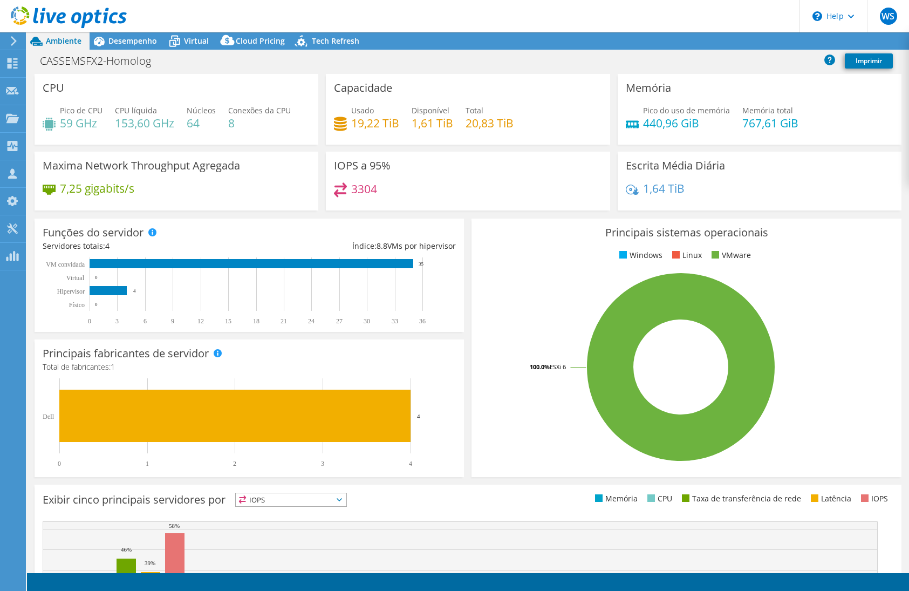
select select "USD"
